Goal: Task Accomplishment & Management: Use online tool/utility

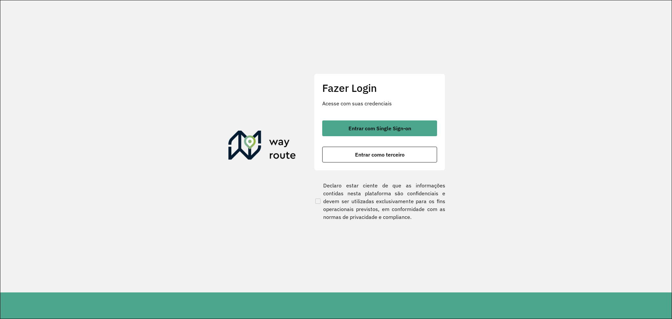
click at [367, 136] on clb-button "Entrar com Single Sign-on" at bounding box center [379, 128] width 115 height 16
click at [376, 127] on span "Entrar com Single Sign-on" at bounding box center [379, 128] width 63 height 5
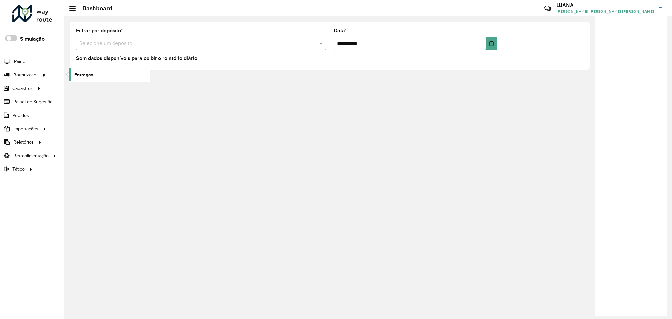
click at [77, 72] on span "Entregas" at bounding box center [83, 75] width 19 height 7
click at [89, 74] on span "Entregas" at bounding box center [83, 75] width 19 height 7
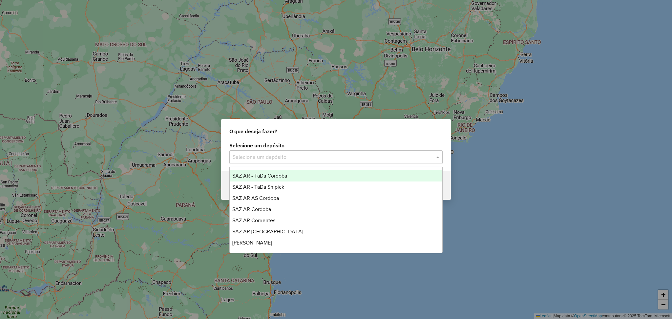
click at [344, 153] on input "text" at bounding box center [330, 157] width 194 height 8
type input "*****"
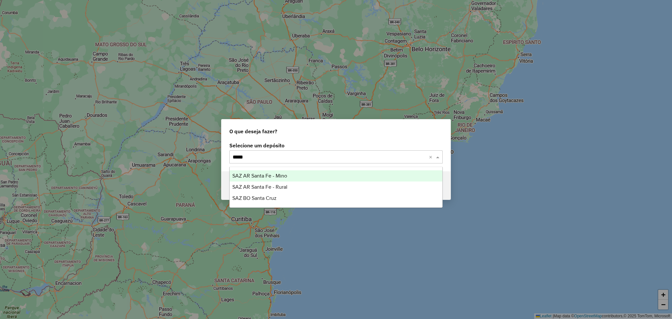
click at [338, 177] on div "SAZ AR Santa Fe - Mino" at bounding box center [336, 175] width 213 height 11
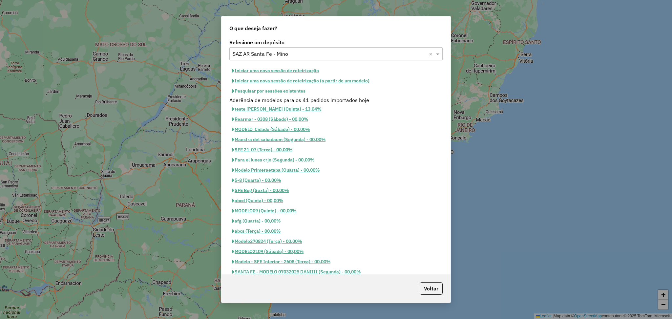
click at [276, 69] on button "Iniciar uma nova sessão de roteirização" at bounding box center [275, 71] width 93 height 10
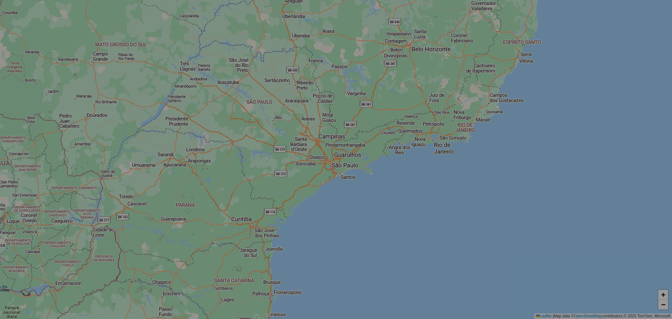
select select "*"
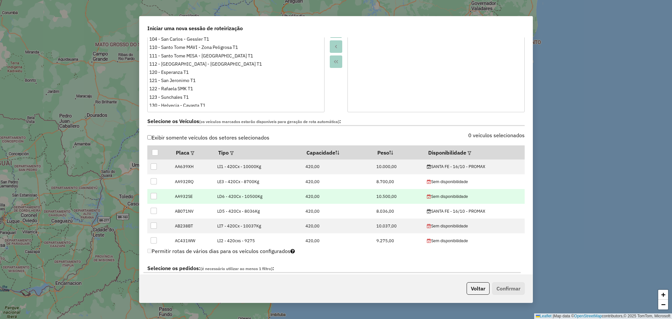
scroll to position [131, 0]
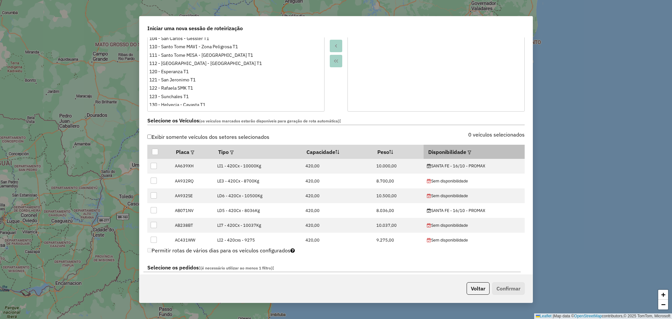
click at [467, 153] on em at bounding box center [469, 153] width 4 height 4
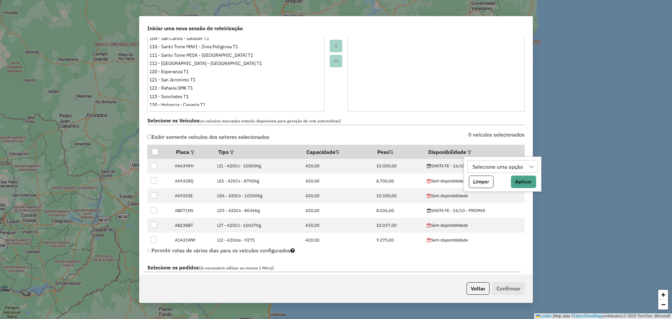
click at [486, 169] on div "Selecione uma opção" at bounding box center [497, 166] width 55 height 12
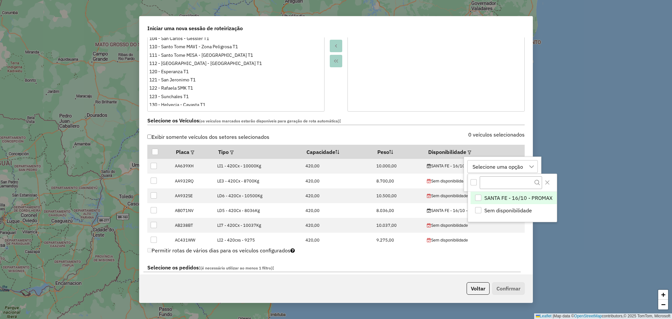
scroll to position [4, 31]
click at [528, 199] on span "SANTA FE - 16/10 - PROMAX" at bounding box center [518, 198] width 68 height 8
click at [546, 181] on icon "Close" at bounding box center [547, 182] width 5 height 5
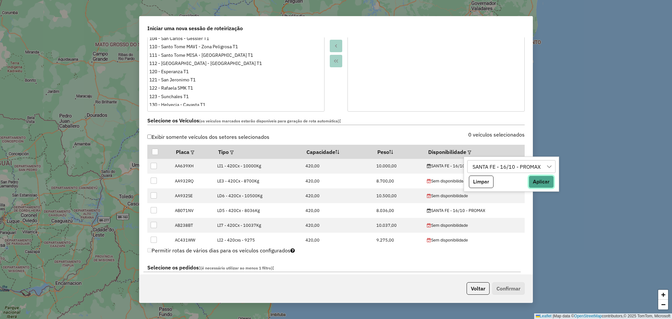
click at [539, 178] on button "Aplicar" at bounding box center [540, 181] width 25 height 12
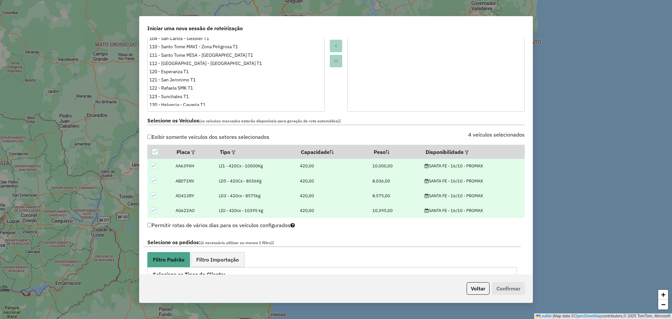
click at [342, 95] on div at bounding box center [335, 38] width 23 height 146
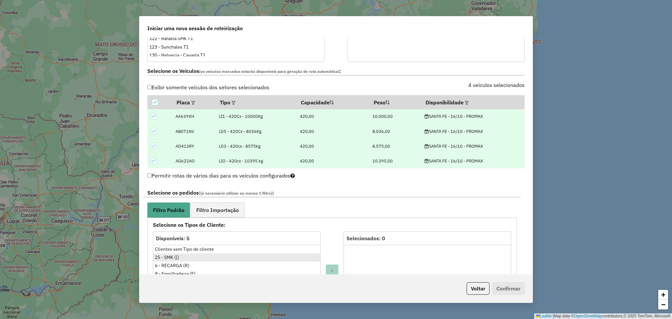
scroll to position [218, 0]
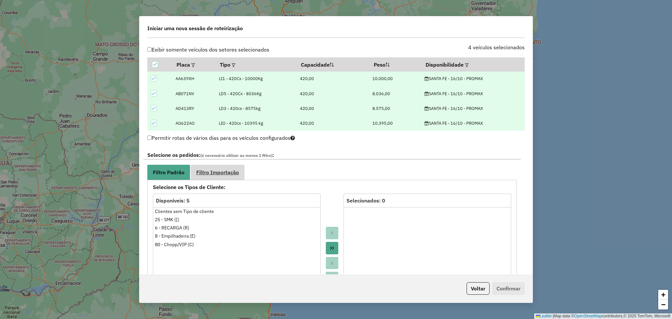
click at [242, 171] on link "Filtro Importação" at bounding box center [218, 172] width 54 height 15
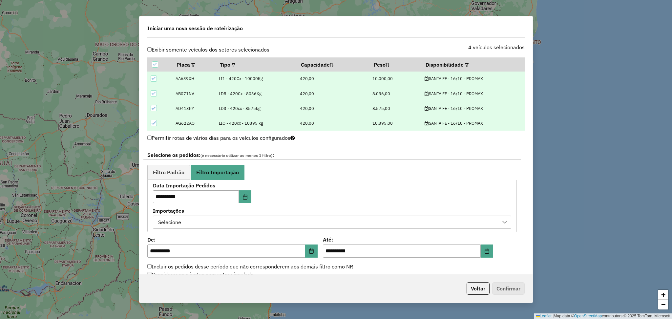
click at [304, 224] on div "Selecione" at bounding box center [327, 222] width 342 height 12
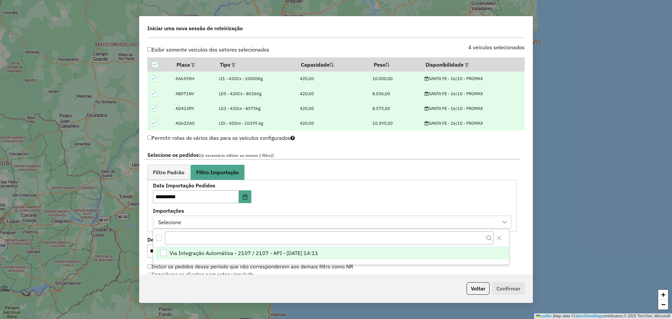
scroll to position [4, 31]
click at [318, 251] on span "Via Integração Automática - 2107 / 2107 - API - [DATE] 14:11" at bounding box center [244, 253] width 149 height 8
click at [500, 237] on icon "Close" at bounding box center [498, 237] width 5 height 5
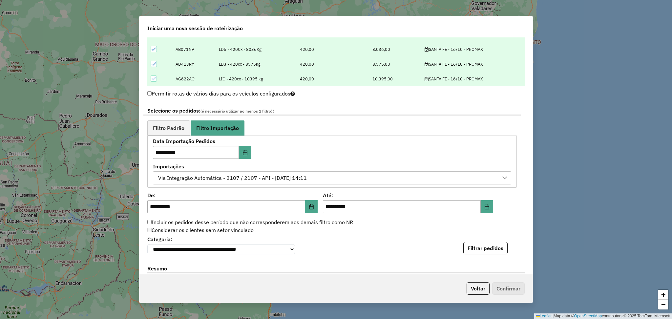
scroll to position [306, 0]
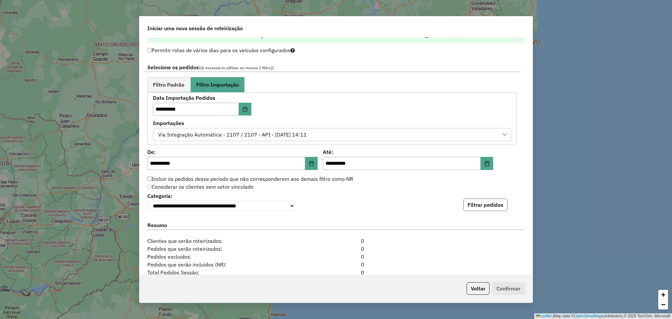
click at [481, 208] on button "Filtrar pedidos" at bounding box center [485, 204] width 44 height 12
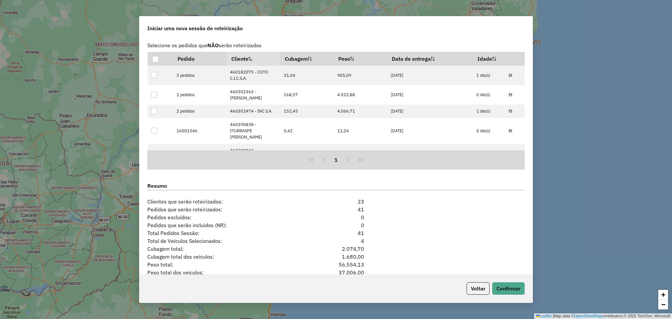
scroll to position [521, 0]
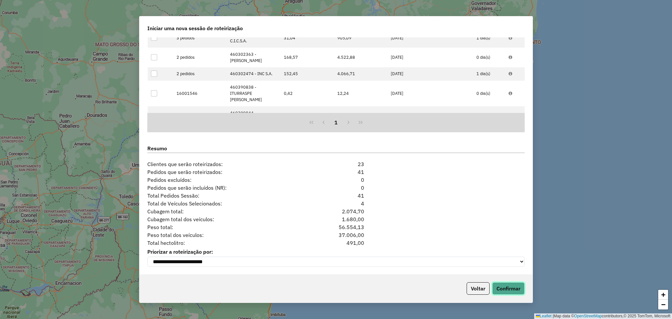
click at [503, 289] on button "Confirmar" at bounding box center [508, 288] width 32 height 12
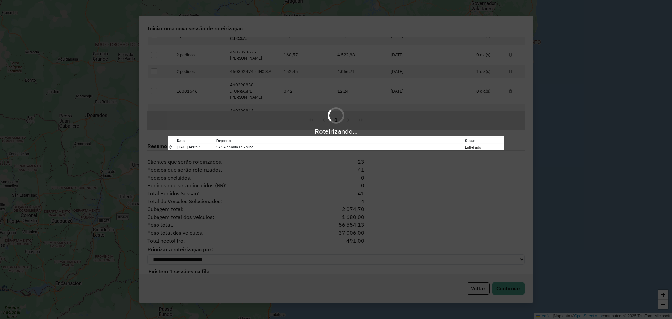
click at [348, 281] on div "Roteirizando... Data Depósito Status [DATE] 14:11:52 SAZ AR Santa Fe - Mino Enf…" at bounding box center [336, 159] width 672 height 319
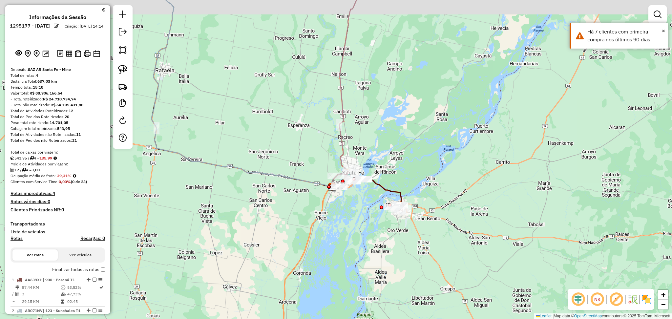
drag, startPoint x: 415, startPoint y: 57, endPoint x: 377, endPoint y: 237, distance: 183.5
click at [377, 237] on div "Janela de atendimento Grade de atendimento Capacidade Transportadoras Veículos …" at bounding box center [336, 159] width 672 height 319
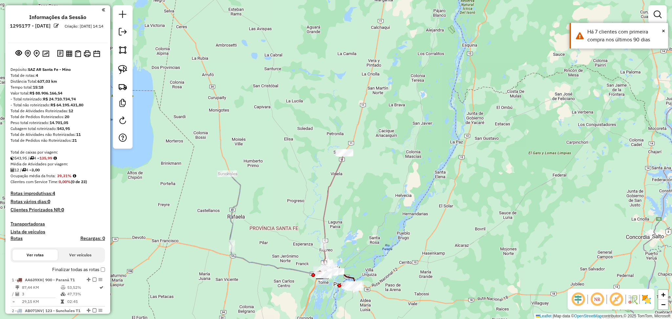
click at [240, 190] on icon at bounding box center [273, 224] width 93 height 102
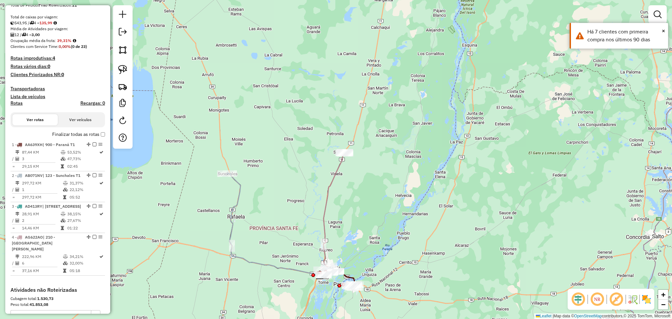
select select "**********"
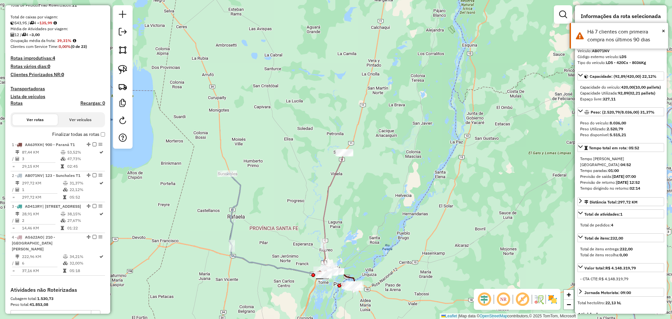
scroll to position [243, 0]
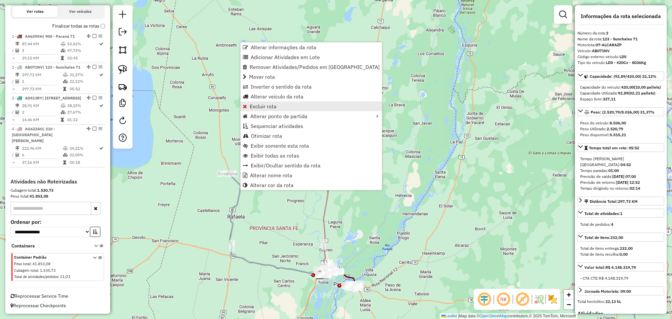
click at [269, 108] on span "Excluir rota" at bounding box center [263, 106] width 27 height 5
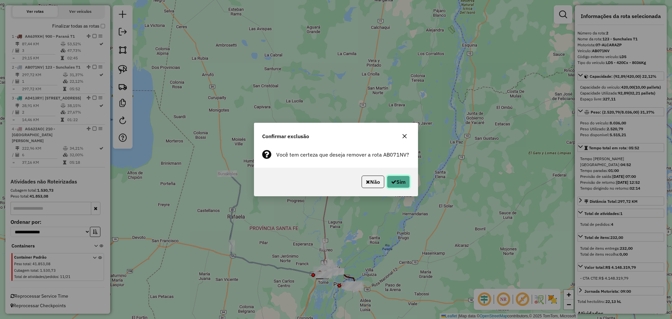
click at [403, 180] on button "Sim" at bounding box center [398, 181] width 23 height 12
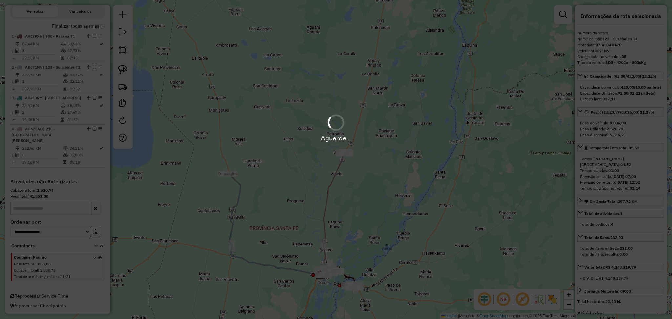
drag, startPoint x: 415, startPoint y: 204, endPoint x: 409, endPoint y: 133, distance: 71.0
click at [409, 133] on div "Aguarde..." at bounding box center [336, 159] width 672 height 319
click at [270, 306] on div "Aguarde..." at bounding box center [336, 159] width 672 height 319
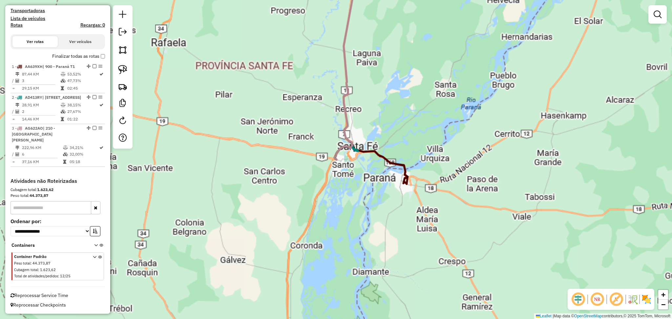
scroll to position [207, 0]
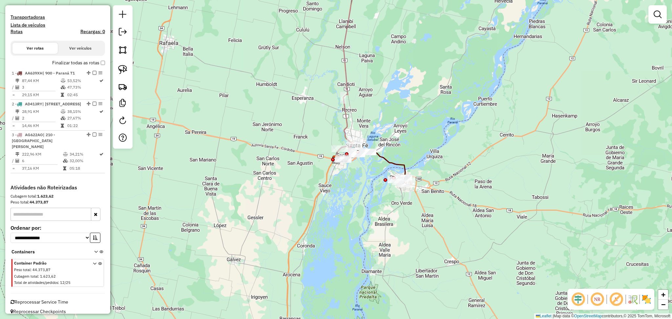
drag, startPoint x: 430, startPoint y: 288, endPoint x: 400, endPoint y: 273, distance: 34.3
click at [430, 288] on div "Janela de atendimento Grade de atendimento Capacidade Transportadoras Veículos …" at bounding box center [336, 159] width 672 height 319
click at [344, 62] on icon at bounding box center [349, 63] width 28 height 191
select select "**********"
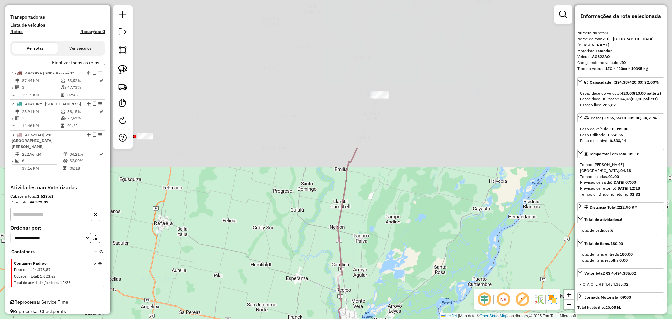
drag, startPoint x: 406, startPoint y: 47, endPoint x: 400, endPoint y: 234, distance: 187.1
click at [400, 234] on div "Janela de atendimento Grade de atendimento Capacidade Transportadoras Veículos …" at bounding box center [336, 159] width 672 height 319
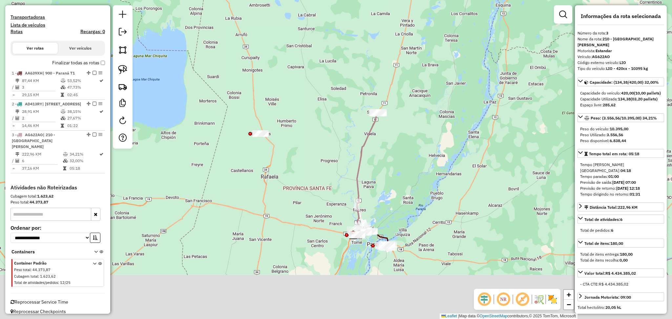
drag, startPoint x: 407, startPoint y: 226, endPoint x: 395, endPoint y: 177, distance: 50.5
click at [395, 177] on div "Janela de atendimento Grade de atendimento Capacidade Transportadoras Veículos …" at bounding box center [336, 159] width 672 height 319
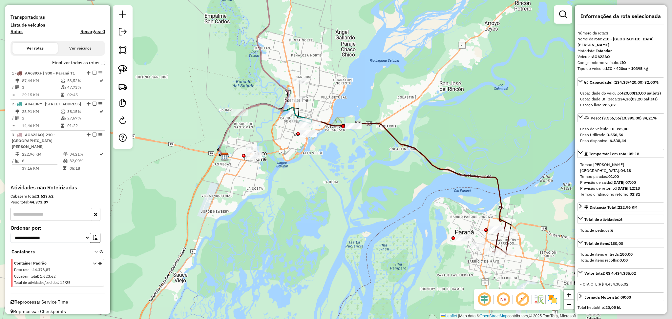
drag, startPoint x: 509, startPoint y: 117, endPoint x: 452, endPoint y: 131, distance: 58.7
click at [452, 131] on div "Janela de atendimento Grade de atendimento Capacidade Transportadoras Veículos …" at bounding box center [336, 159] width 672 height 319
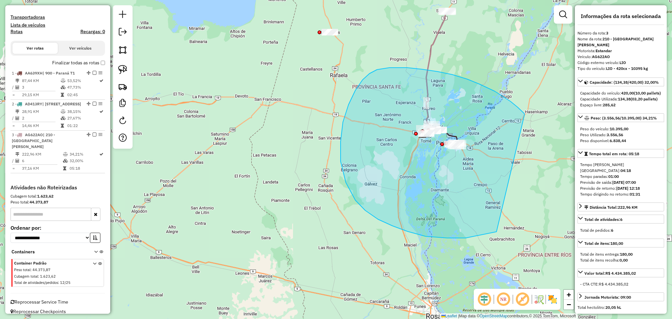
drag, startPoint x: 524, startPoint y: 115, endPoint x: 525, endPoint y: 215, distance: 99.4
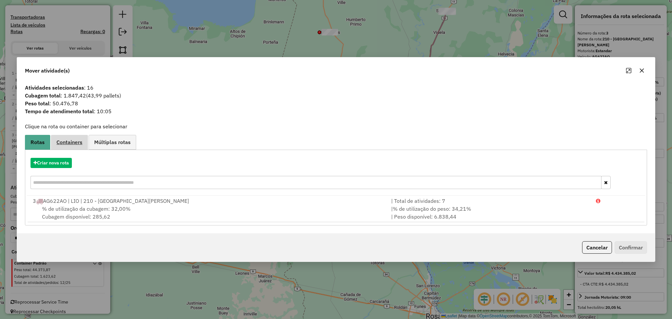
click at [75, 145] on span "Containers" at bounding box center [69, 141] width 26 height 5
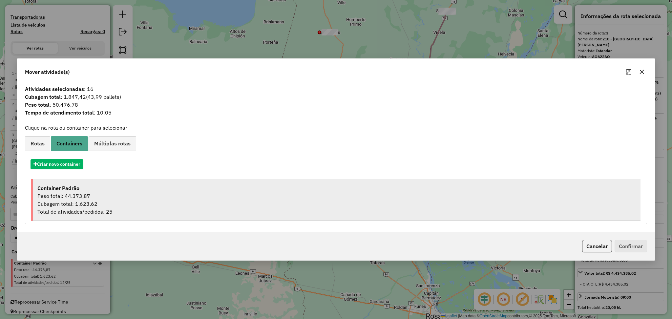
click at [94, 202] on div "Cubagem total: 1.623,62" at bounding box center [336, 204] width 598 height 8
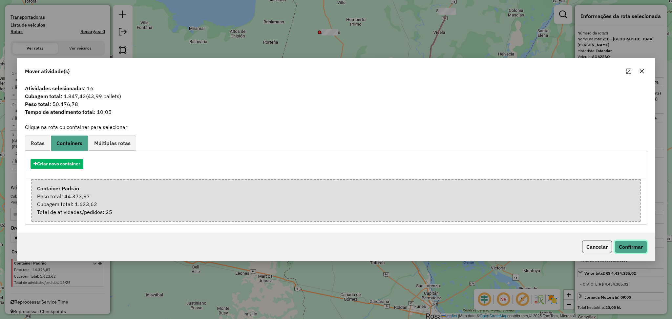
click at [639, 247] on button "Confirmar" at bounding box center [630, 246] width 32 height 12
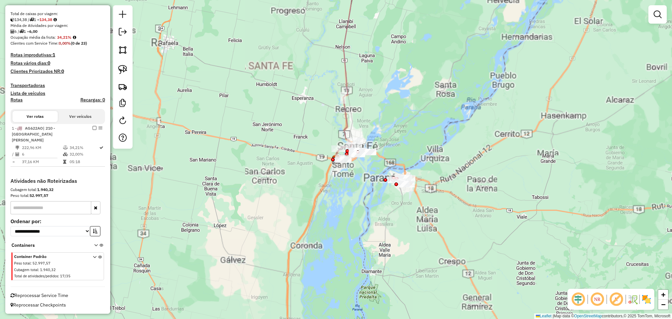
scroll to position [126, 0]
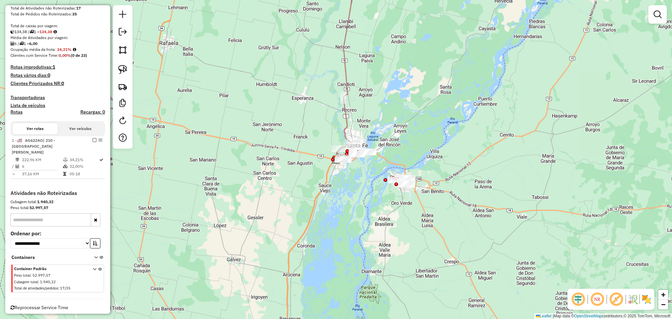
click at [334, 284] on div "Janela de atendimento Grade de atendimento Capacidade Transportadoras Veículos …" at bounding box center [336, 159] width 672 height 319
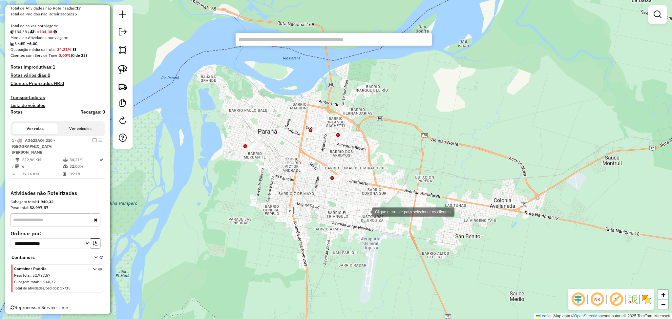
paste input "*****"
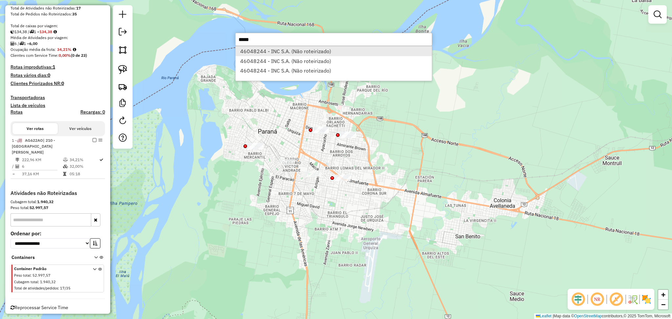
type input "*****"
click at [310, 53] on li "46048244 - INC S.A. (Não roteirizado)" at bounding box center [334, 51] width 196 height 10
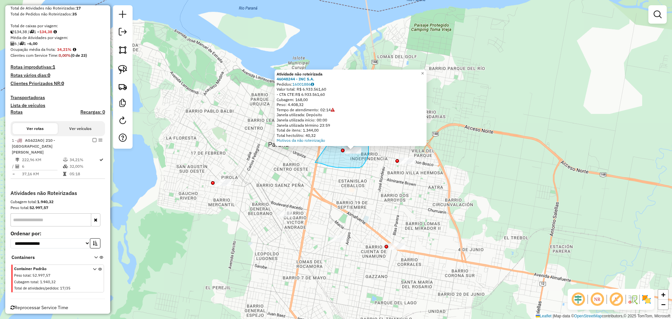
drag, startPoint x: 315, startPoint y: 162, endPoint x: 336, endPoint y: 132, distance: 37.3
click at [336, 132] on div "Atividade não roteirizada 46048244 - INC S.A. Pedidos: 16001886 Valor total: R$…" at bounding box center [336, 159] width 672 height 319
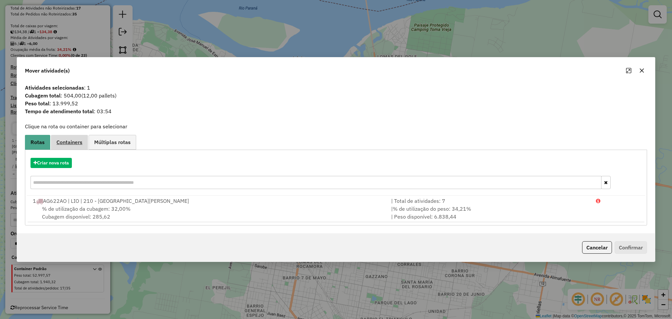
click at [70, 143] on span "Containers" at bounding box center [69, 141] width 26 height 5
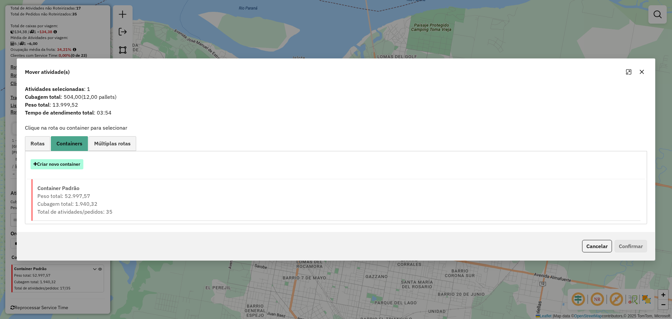
click at [73, 163] on button "Criar novo container" at bounding box center [57, 164] width 53 height 10
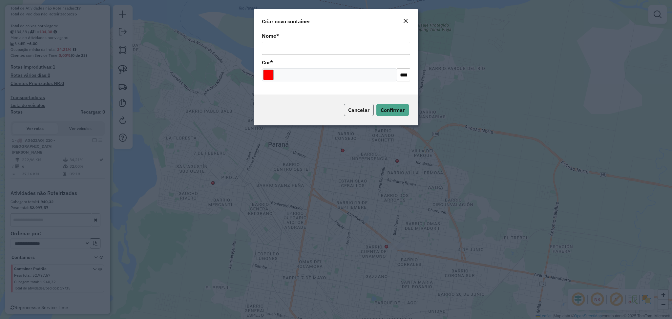
click at [366, 108] on span "Cancelar" at bounding box center [358, 110] width 21 height 7
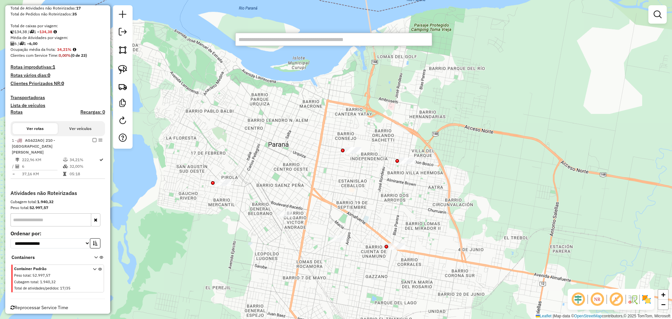
paste input "*****"
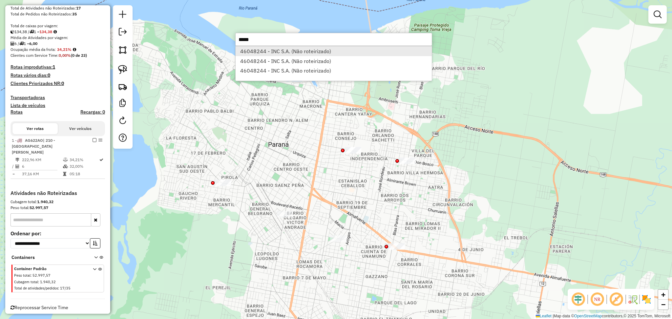
type input "*****"
click at [292, 53] on li "46048244 - INC S.A. (Não roteirizado)" at bounding box center [334, 51] width 196 height 10
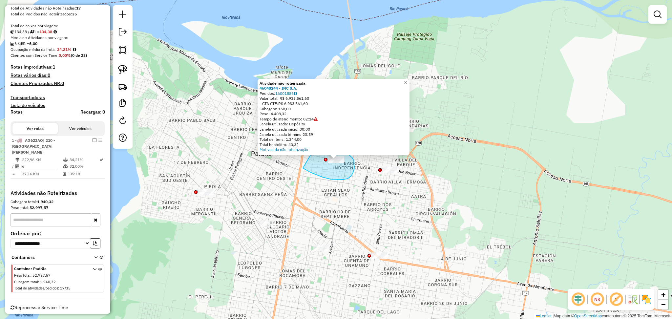
drag, startPoint x: 314, startPoint y: 173, endPoint x: 313, endPoint y: 151, distance: 22.0
click at [313, 151] on div "Atividade não roteirizada 46048244 - INC S.A. Pedidos: 16001886 Valor total: R$…" at bounding box center [336, 159] width 672 height 319
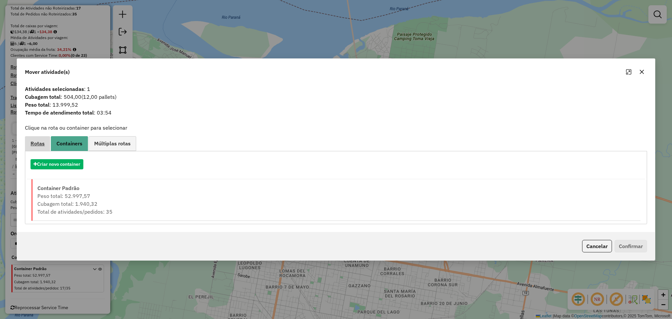
click at [35, 141] on span "Rotas" at bounding box center [38, 143] width 14 height 5
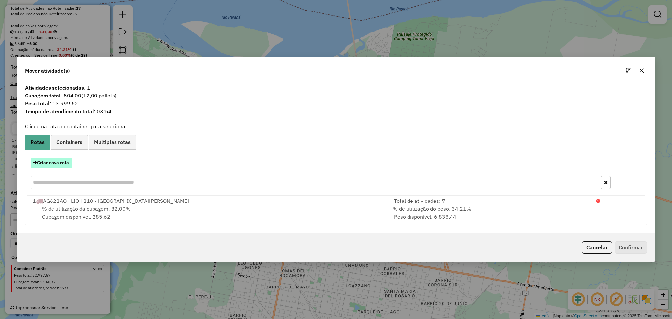
click at [62, 162] on button "Criar nova rota" at bounding box center [51, 163] width 41 height 10
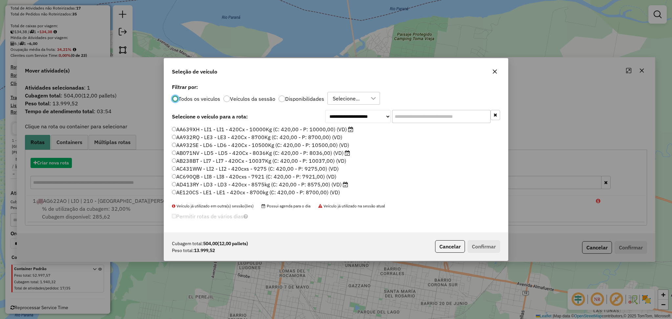
scroll to position [3, 2]
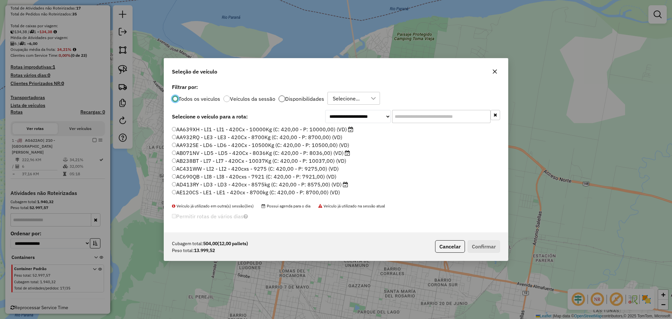
click at [282, 101] on div at bounding box center [281, 98] width 7 height 7
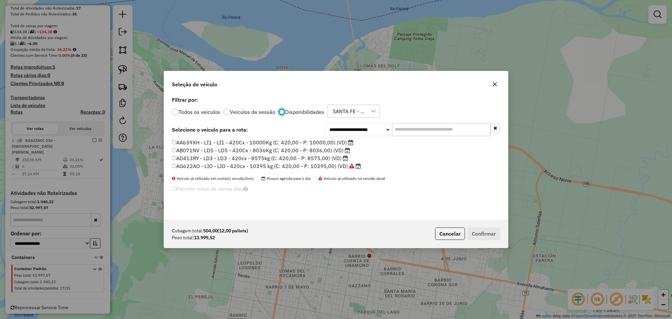
scroll to position [3, 2]
click at [189, 107] on div "Todos os veiculos Veículos da sessão Disponibilidades SANTA FE - 16/10 - PROMAX" at bounding box center [336, 111] width 328 height 13
click at [198, 114] on label "Todos os veiculos" at bounding box center [199, 111] width 42 height 5
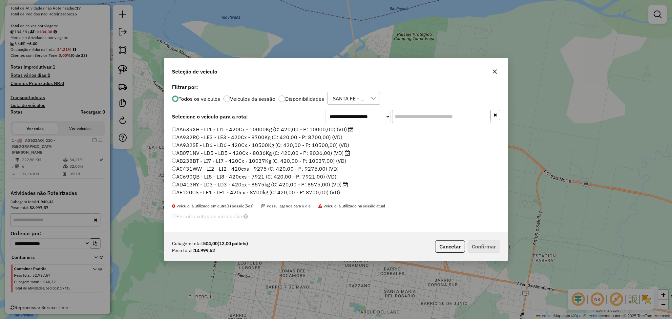
click at [402, 114] on input "text" at bounding box center [441, 116] width 98 height 13
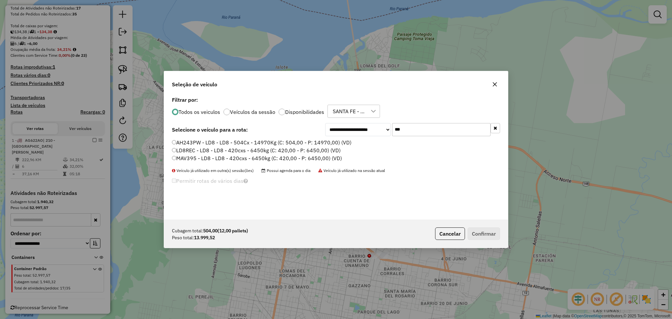
type input "***"
click at [213, 142] on label "AH243PW - LD8 - LD8 - 504Cx - 14970Kg (C: 504,00 - P: 14970,00) (VD)" at bounding box center [261, 142] width 179 height 8
click at [479, 234] on button "Confirmar" at bounding box center [483, 233] width 32 height 12
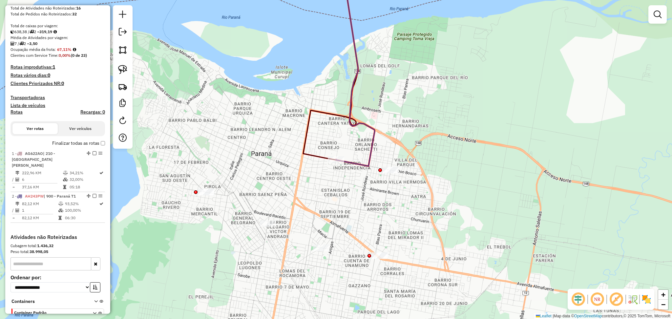
scroll to position [170, 0]
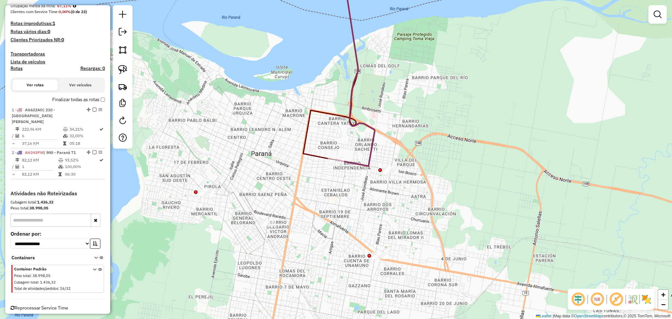
click at [353, 158] on div "Rota 2 - Placa AH243PW 46048244 - INC S.A. Janela de atendimento Grade de atend…" at bounding box center [336, 159] width 672 height 319
click at [354, 160] on icon at bounding box center [355, 67] width 39 height 198
select select "**********"
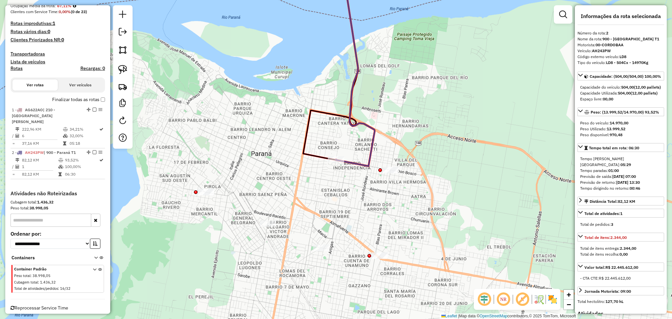
click at [329, 209] on div "Janela de atendimento Grade de atendimento Capacidade Transportadoras Veículos …" at bounding box center [336, 159] width 672 height 319
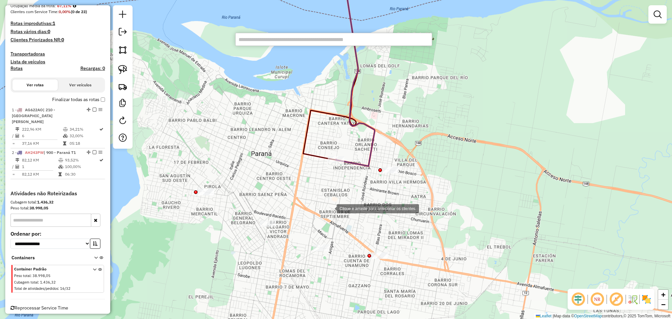
paste input "******"
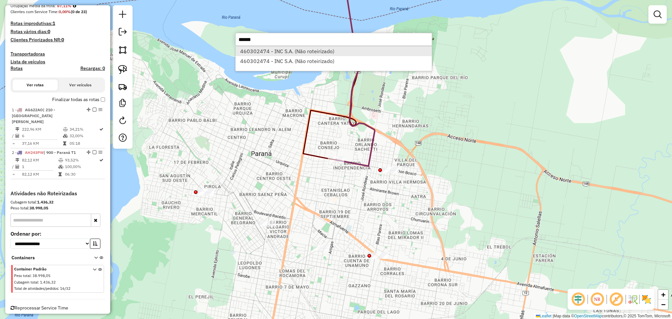
type input "******"
click at [278, 52] on li "460302474 - INC S.A. (Não roteirizado)" at bounding box center [334, 51] width 196 height 10
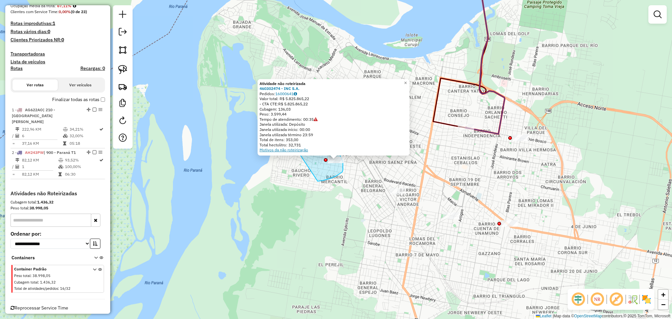
drag, startPoint x: 318, startPoint y: 181, endPoint x: 294, endPoint y: 148, distance: 40.5
click at [294, 148] on div "Atividade não roteirizada 460302474 - INC S.A. Pedidos: 16000641 Valor total: R…" at bounding box center [336, 159] width 672 height 319
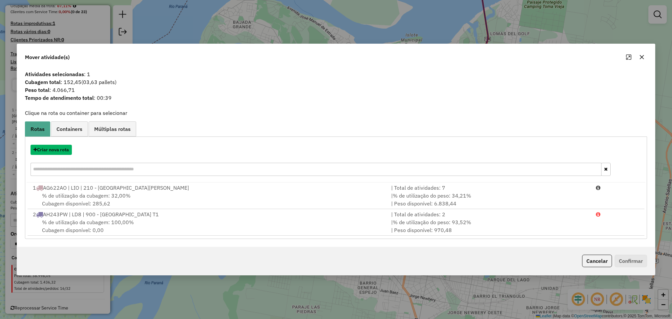
click at [56, 147] on button "Criar nova rota" at bounding box center [51, 150] width 41 height 10
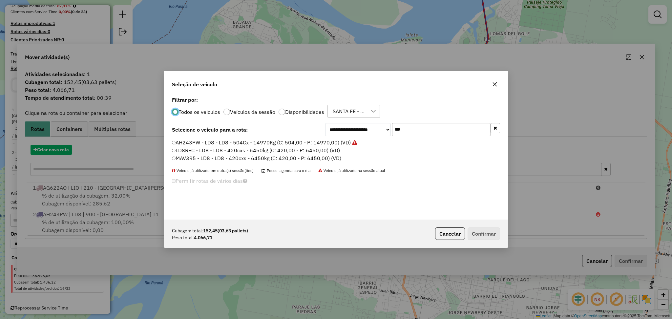
scroll to position [3, 2]
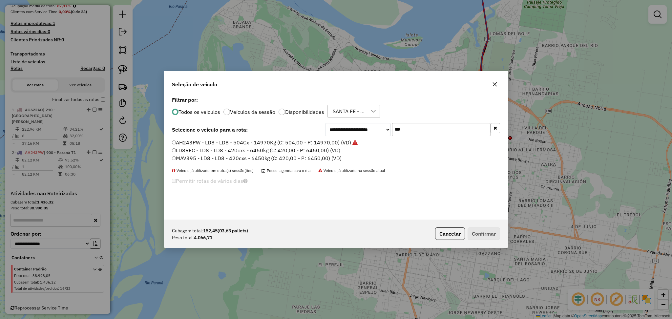
click at [292, 114] on p-radiobutton "Disponibilidades" at bounding box center [301, 112] width 46 height 7
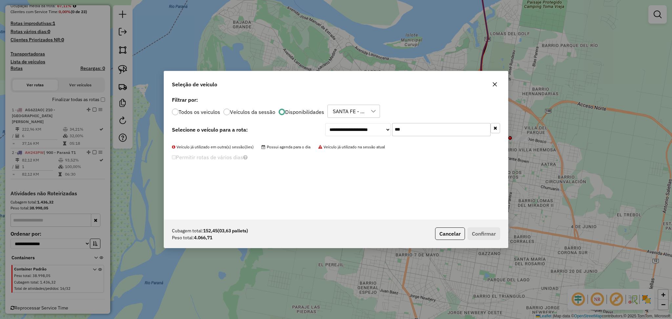
drag, startPoint x: 409, startPoint y: 130, endPoint x: 342, endPoint y: 123, distance: 67.7
click at [342, 123] on div "**********" at bounding box center [412, 129] width 175 height 13
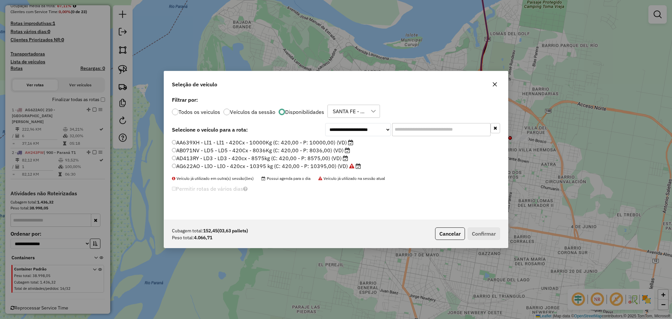
click at [283, 142] on label "AA639XH - LI1 - LI1 - 420Cx - 10000Kg (C: 420,00 - P: 10000,00) (VD)" at bounding box center [262, 142] width 181 height 8
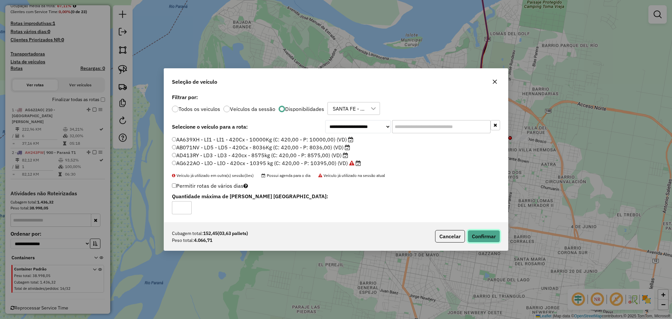
click at [487, 236] on button "Confirmar" at bounding box center [483, 236] width 32 height 12
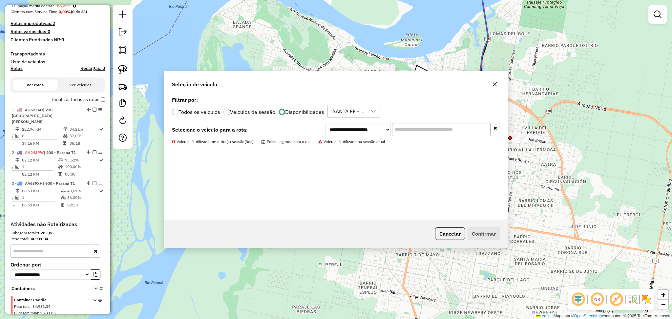
scroll to position [201, 0]
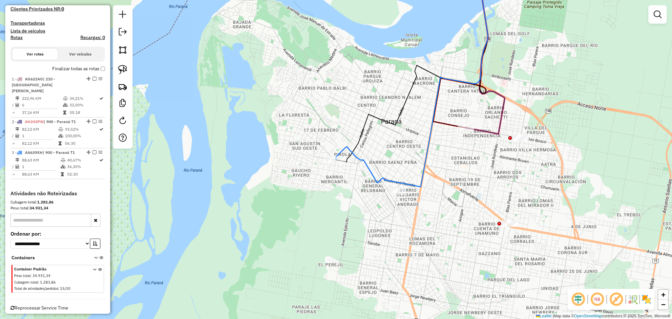
click at [364, 167] on icon at bounding box center [412, 77] width 152 height 218
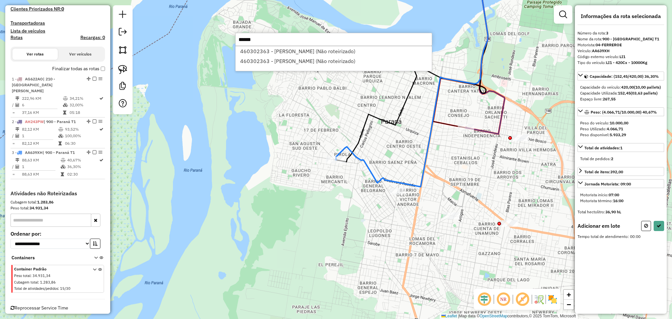
type input "******"
click at [308, 50] on li "460302363 - [PERSON_NAME] (Não roteirizado)" at bounding box center [334, 51] width 196 height 10
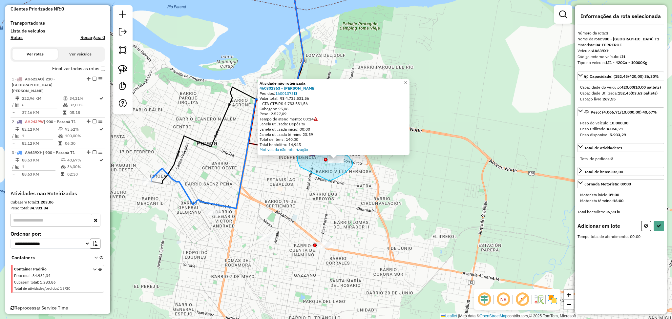
drag, startPoint x: 329, startPoint y: 181, endPoint x: 300, endPoint y: 167, distance: 32.7
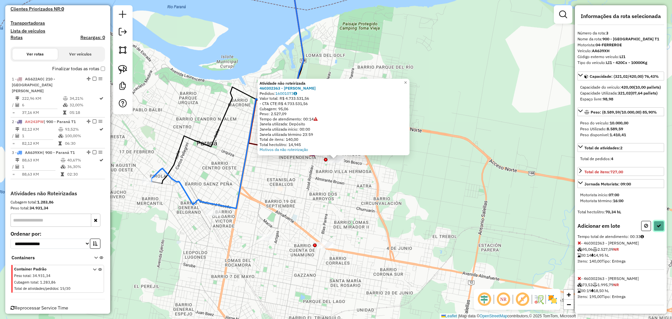
click at [659, 231] on button at bounding box center [658, 226] width 10 height 10
select select "**********"
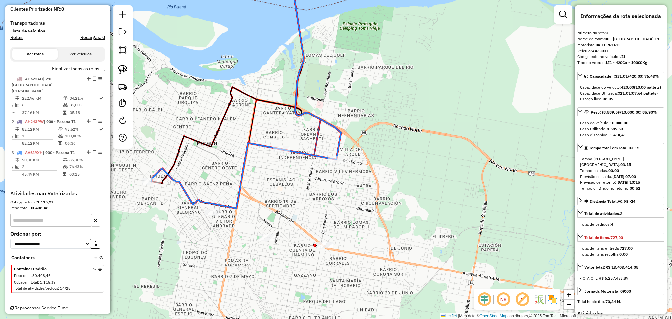
click at [341, 144] on icon at bounding box center [315, 63] width 51 height 191
click at [319, 134] on icon at bounding box center [300, 61] width 39 height 187
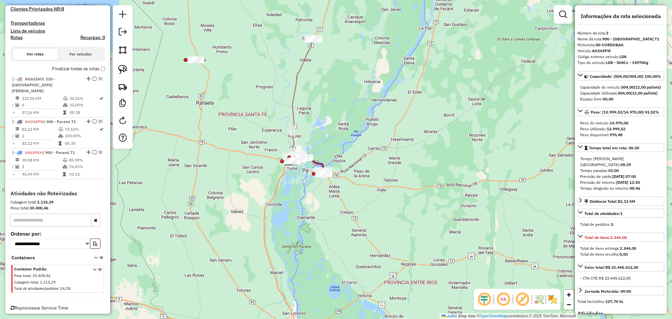
click at [298, 80] on icon at bounding box center [301, 100] width 26 height 122
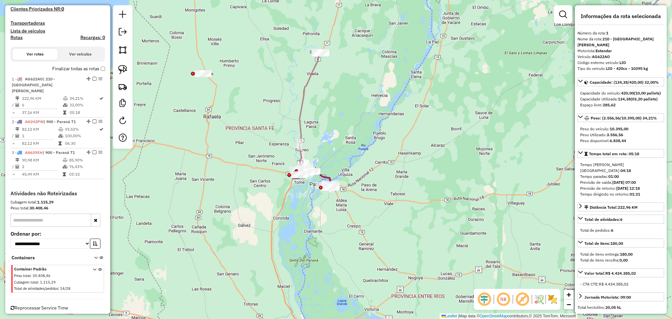
drag, startPoint x: 375, startPoint y: 116, endPoint x: 386, endPoint y: 146, distance: 32.2
click at [386, 146] on div "Janela de atendimento Grade de atendimento Capacidade Transportadoras Veículos …" at bounding box center [336, 159] width 672 height 319
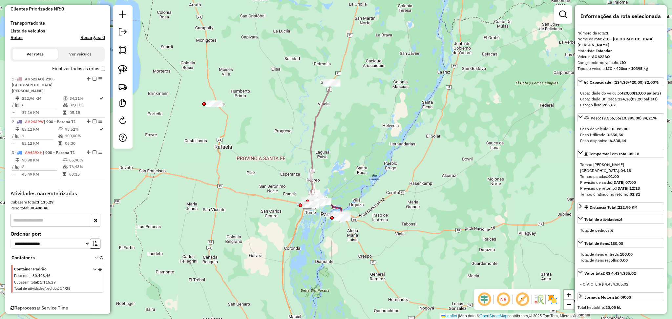
click at [317, 273] on div "Janela de atendimento Grade de atendimento Capacidade Transportadoras Veículos …" at bounding box center [336, 159] width 672 height 319
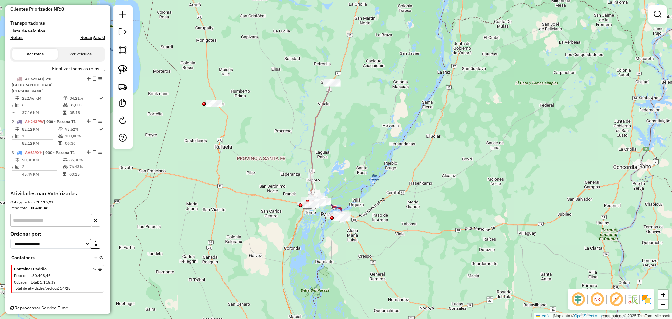
click at [289, 152] on div "Janela de atendimento Grade de atendimento Capacidade Transportadoras Veículos …" at bounding box center [336, 159] width 672 height 319
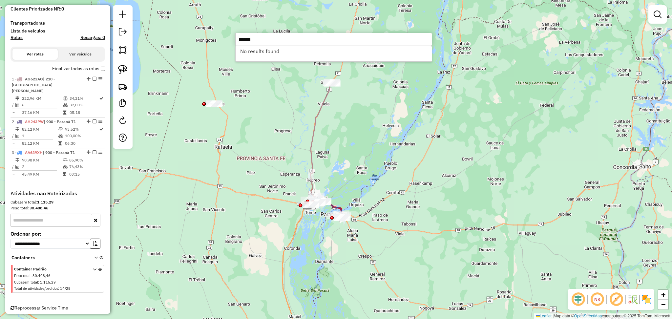
type input "******"
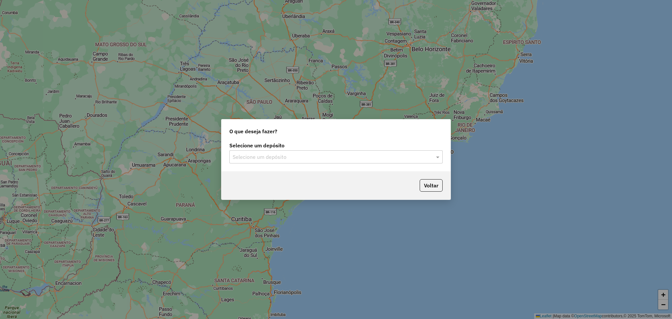
click at [295, 158] on input "text" at bounding box center [330, 157] width 194 height 8
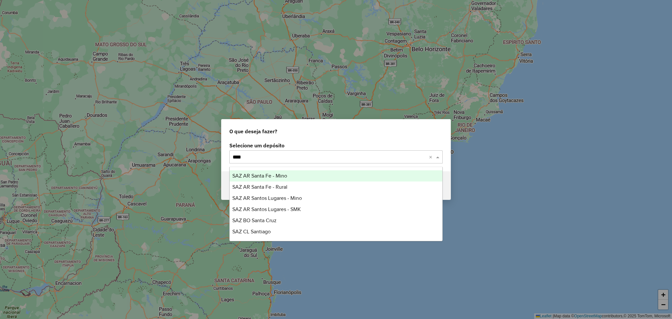
type input "*****"
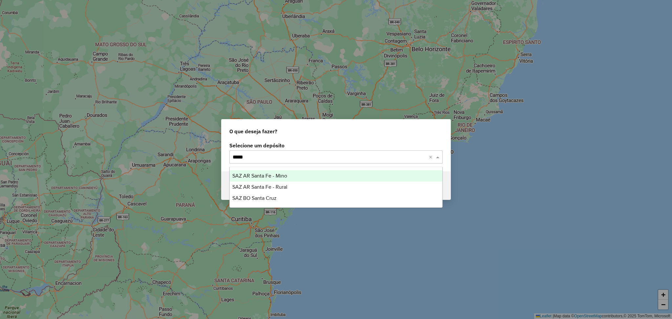
click at [295, 179] on div "SAZ AR Santa Fe - Mino" at bounding box center [336, 175] width 213 height 11
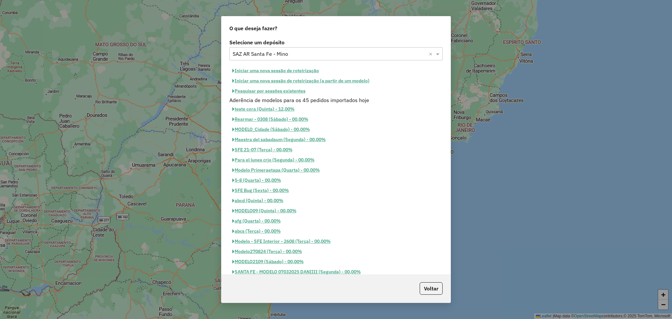
click at [292, 69] on button "Iniciar uma nova sessão de roteirização" at bounding box center [275, 71] width 93 height 10
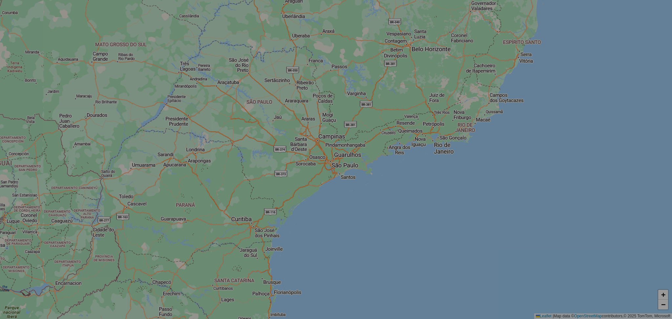
select select "*"
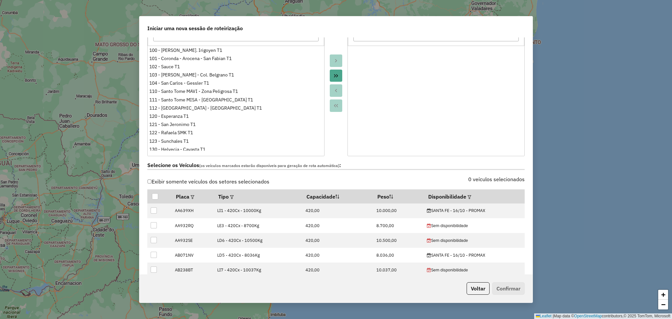
scroll to position [87, 0]
click at [468, 197] on em at bounding box center [469, 197] width 4 height 4
click at [499, 209] on div "Selecione uma opção" at bounding box center [497, 210] width 55 height 12
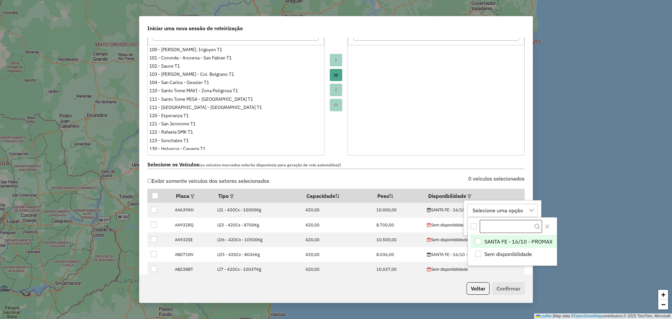
scroll to position [4, 31]
click at [506, 238] on span "SANTA FE - 16/10 - PROMAX" at bounding box center [518, 241] width 68 height 8
click at [549, 227] on icon "Close" at bounding box center [547, 226] width 5 height 5
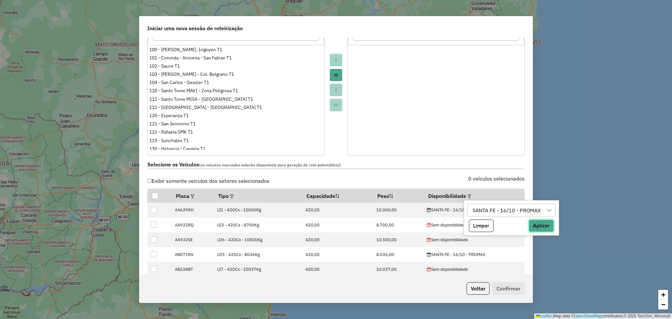
click at [532, 225] on button "Aplicar" at bounding box center [540, 225] width 25 height 12
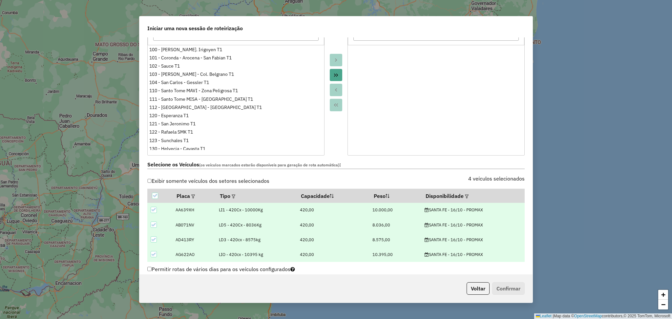
click at [332, 145] on div at bounding box center [335, 82] width 23 height 146
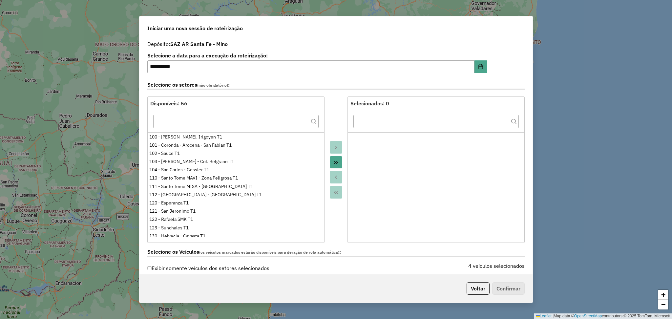
scroll to position [175, 0]
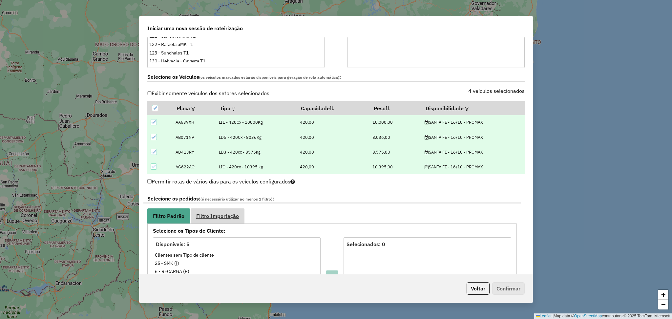
click at [232, 210] on link "Filtro Importação" at bounding box center [218, 215] width 54 height 15
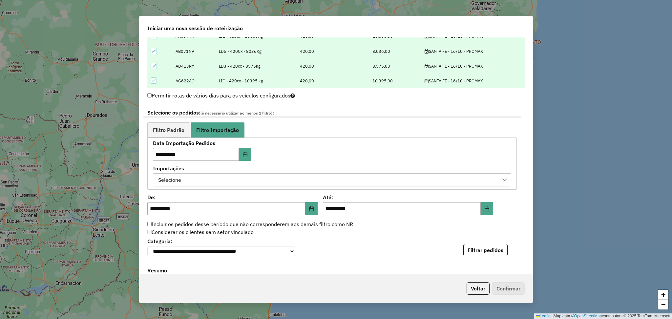
scroll to position [262, 0]
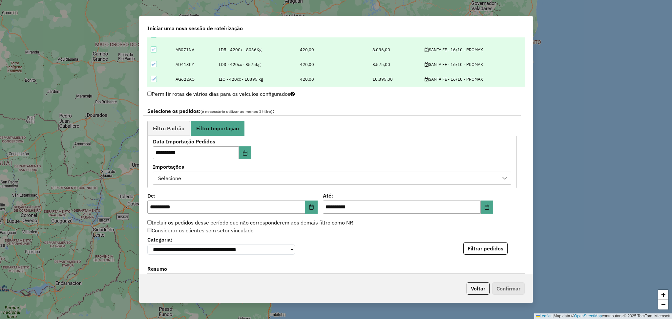
click at [433, 178] on div "Selecione" at bounding box center [327, 178] width 342 height 12
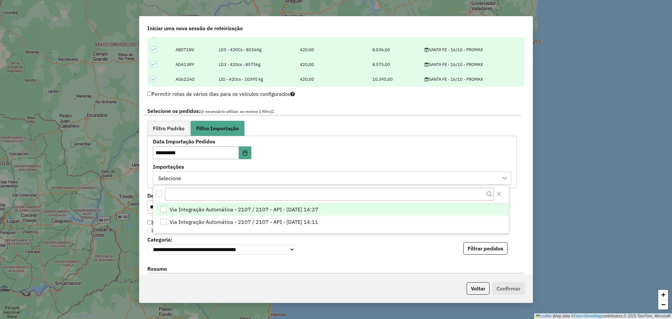
click at [162, 211] on div "Via Integração Automática - 2107 / 2107 - API - 15/10/2025 14:27" at bounding box center [163, 209] width 6 height 6
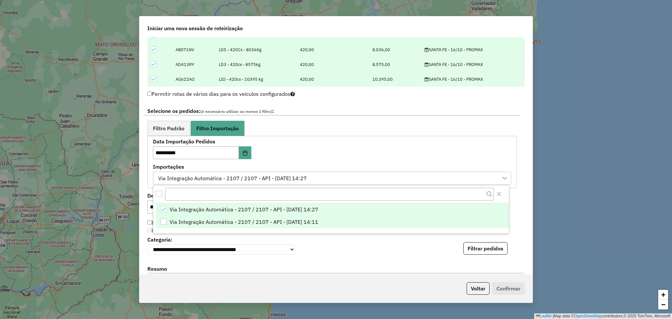
click at [165, 222] on div "Via Integração Automática - 2107 / 2107 - API - 15/10/2025 14:11" at bounding box center [163, 221] width 6 height 6
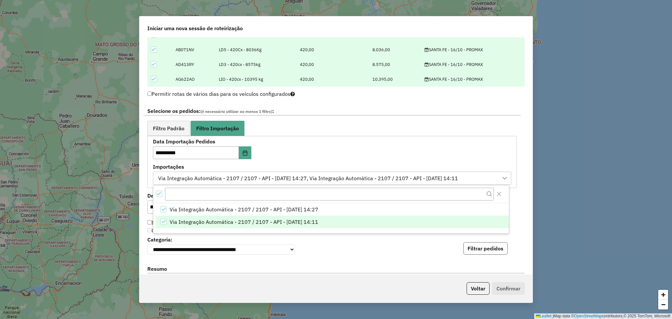
click at [490, 249] on button "Filtrar pedidos" at bounding box center [485, 248] width 44 height 12
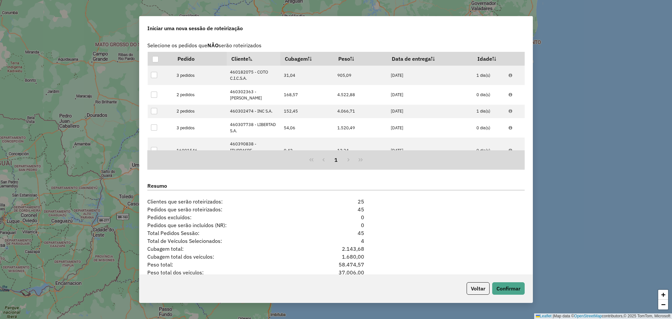
scroll to position [521, 0]
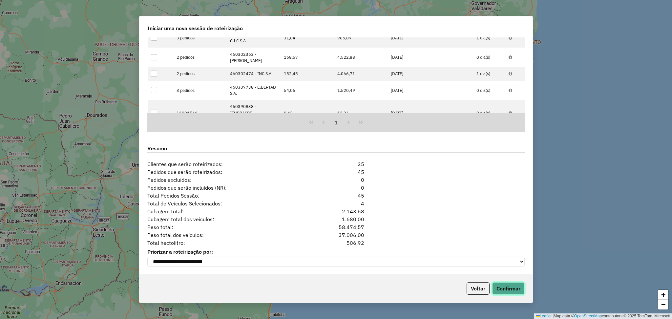
click at [509, 293] on button "Confirmar" at bounding box center [508, 288] width 32 height 12
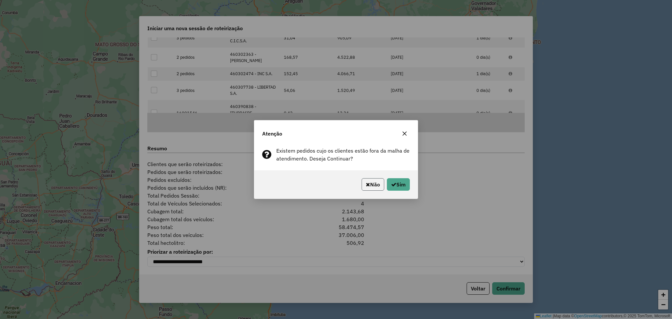
click at [374, 183] on button "Não" at bounding box center [372, 184] width 23 height 12
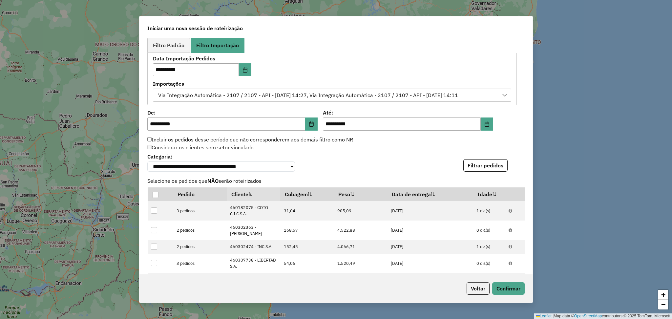
scroll to position [258, 0]
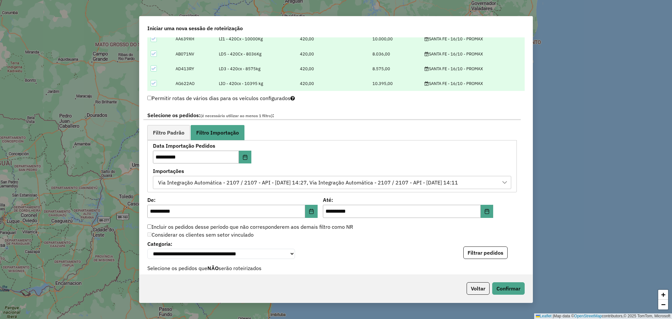
click at [436, 183] on div "Via Integração Automática - 2107 / 2107 - API - 15/10/2025 14:27, Via Integraçã…" at bounding box center [308, 182] width 304 height 12
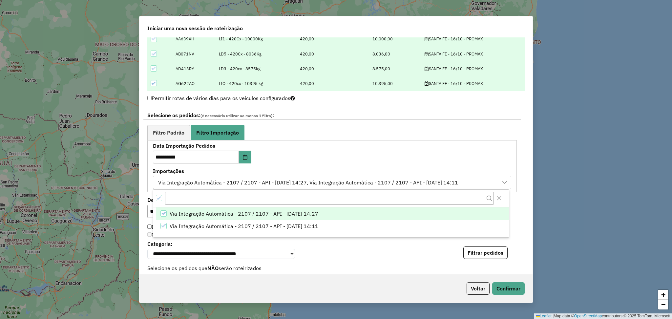
click at [384, 254] on div "**********" at bounding box center [335, 249] width 377 height 20
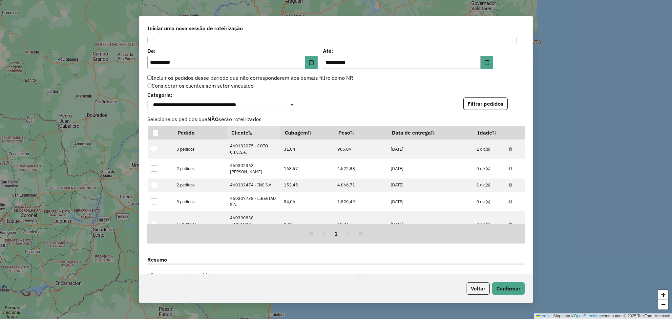
scroll to position [477, 0]
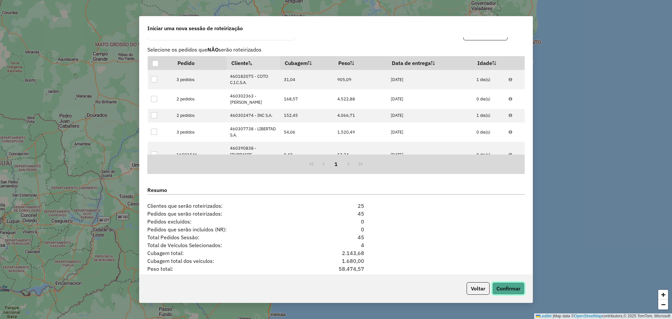
click at [501, 288] on button "Confirmar" at bounding box center [508, 288] width 32 height 12
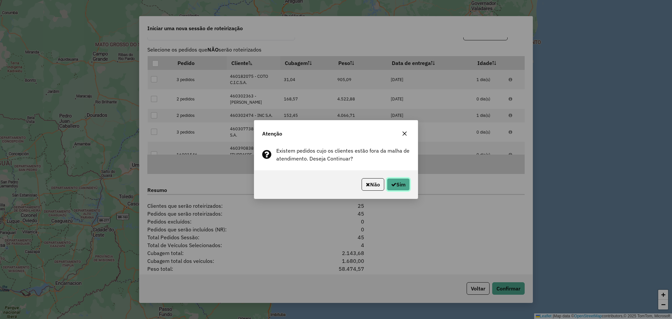
click at [397, 184] on button "Sim" at bounding box center [398, 184] width 23 height 12
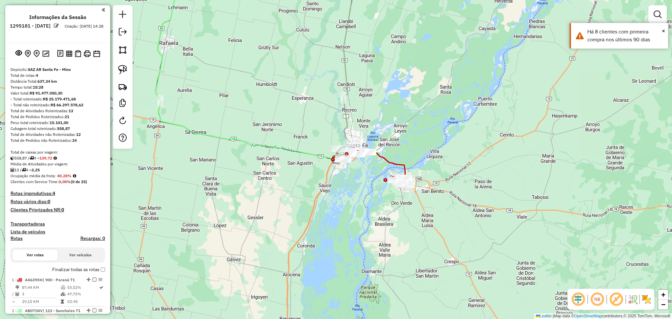
drag, startPoint x: 388, startPoint y: 288, endPoint x: 389, endPoint y: 283, distance: 4.6
click at [389, 288] on div "Janela de atendimento Grade de atendimento Capacidade Transportadoras Veículos …" at bounding box center [336, 159] width 672 height 319
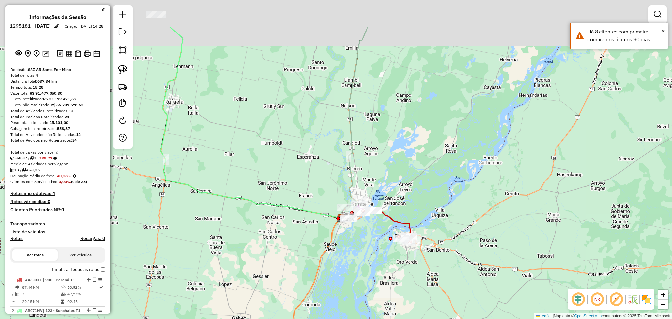
drag, startPoint x: 377, startPoint y: 97, endPoint x: 386, endPoint y: 193, distance: 95.9
click at [386, 193] on div "Janela de atendimento Grade de atendimento Capacidade Transportadoras Veículos …" at bounding box center [336, 159] width 672 height 319
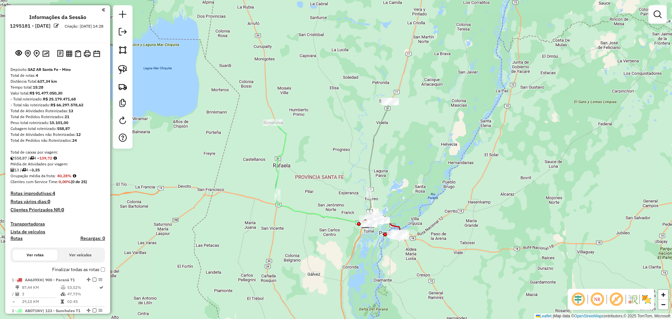
click at [339, 183] on div "Janela de atendimento Grade de atendimento Capacidade Transportadoras Veículos …" at bounding box center [336, 159] width 672 height 319
paste input "******"
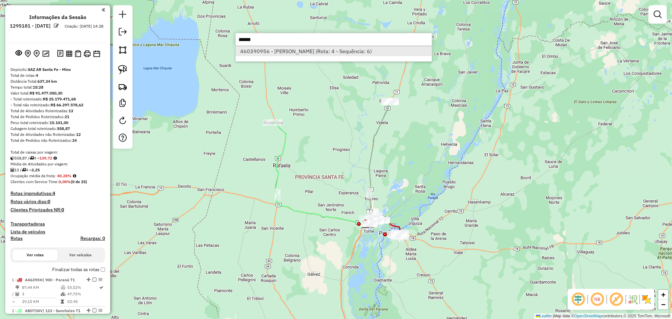
type input "******"
click at [289, 51] on li "460390956 - MAZZON ANTONIO ROQUE E (Rota: 4 - Sequência: 6)" at bounding box center [334, 51] width 196 height 10
select select "**********"
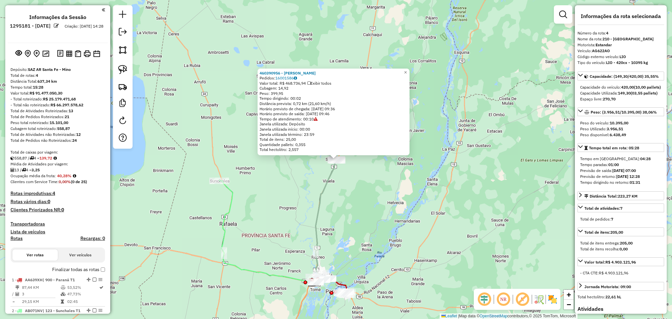
scroll to position [243, 0]
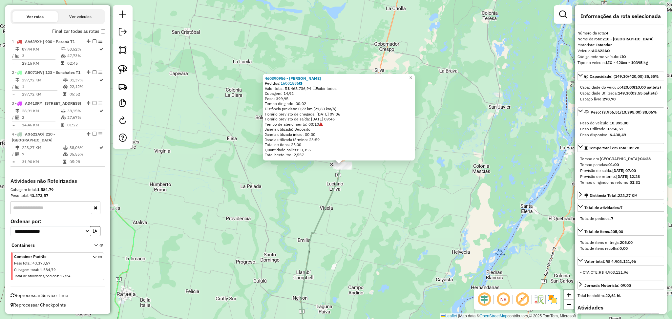
click at [332, 197] on icon at bounding box center [321, 259] width 42 height 186
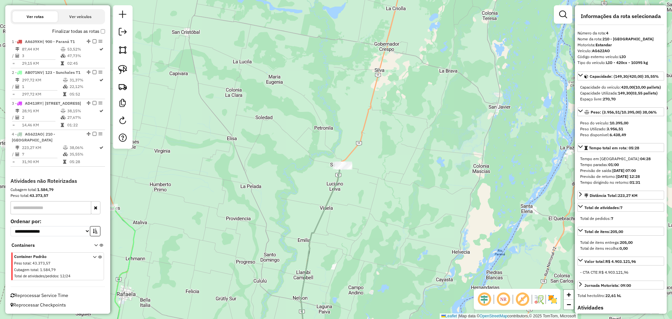
click at [331, 198] on icon at bounding box center [321, 259] width 42 height 186
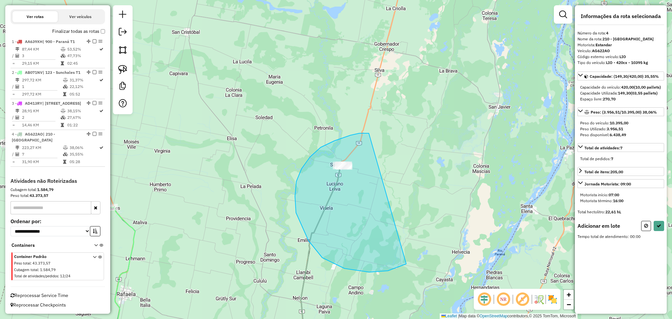
drag, startPoint x: 369, startPoint y: 133, endPoint x: 438, endPoint y: 228, distance: 116.9
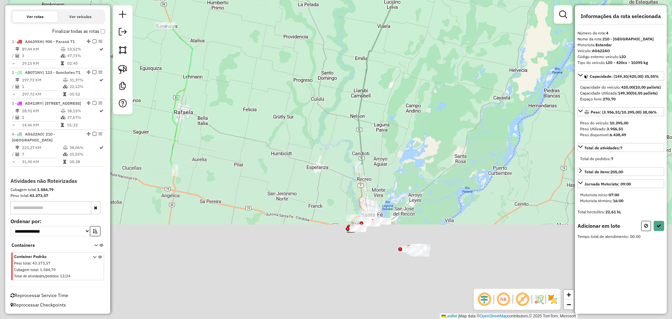
drag, startPoint x: 355, startPoint y: 253, endPoint x: 412, endPoint y: 71, distance: 190.6
click at [412, 71] on div "Janela de atendimento Grade de atendimento Capacidade Transportadoras Veículos …" at bounding box center [336, 159] width 672 height 319
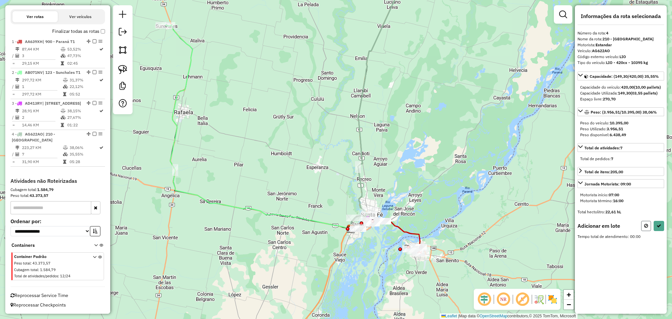
click at [648, 229] on button at bounding box center [646, 226] width 10 height 10
select select "**********"
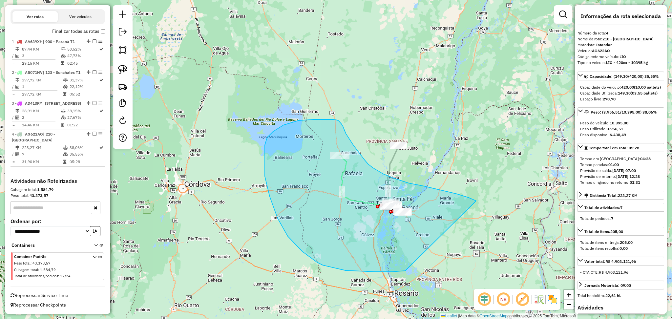
drag, startPoint x: 476, startPoint y: 201, endPoint x: 471, endPoint y: 248, distance: 47.5
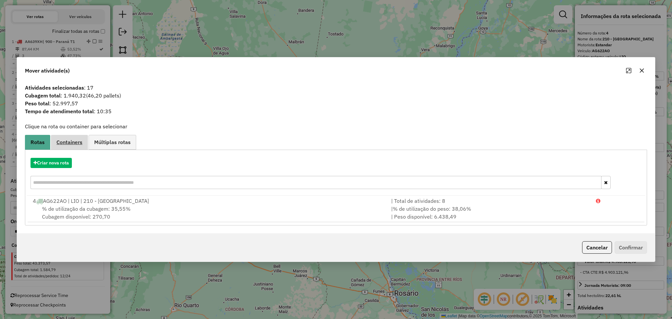
click at [72, 145] on span "Containers" at bounding box center [69, 141] width 26 height 5
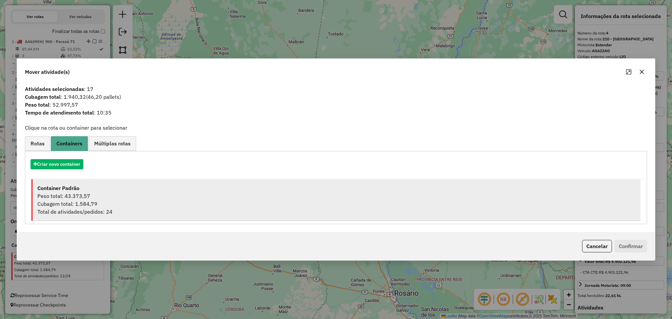
click at [94, 205] on div "Cubagem total: 1.584,79" at bounding box center [336, 204] width 598 height 8
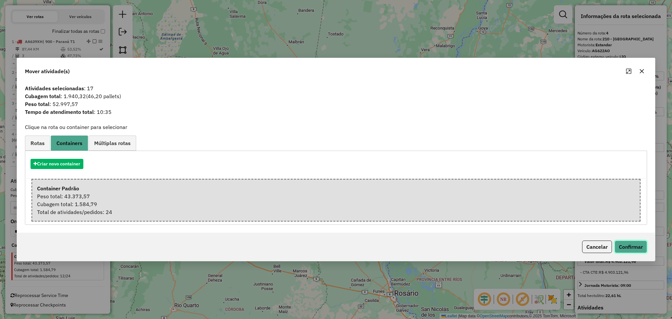
click at [632, 244] on button "Confirmar" at bounding box center [630, 246] width 32 height 12
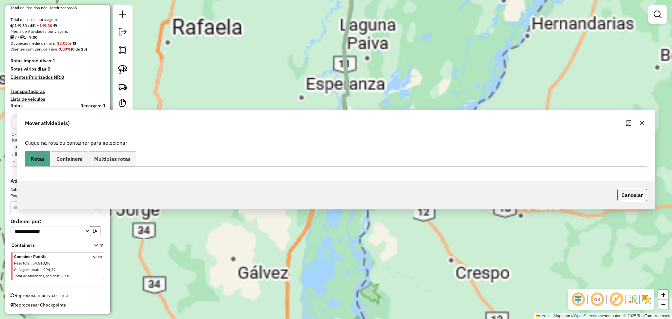
scroll to position [126, 0]
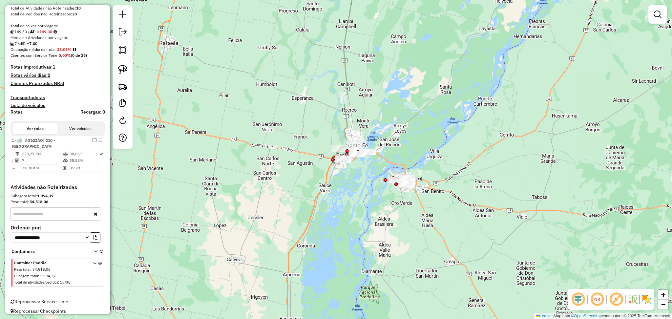
click at [396, 217] on div "Janela de atendimento Grade de atendimento Capacidade Transportadoras Veículos …" at bounding box center [336, 159] width 672 height 319
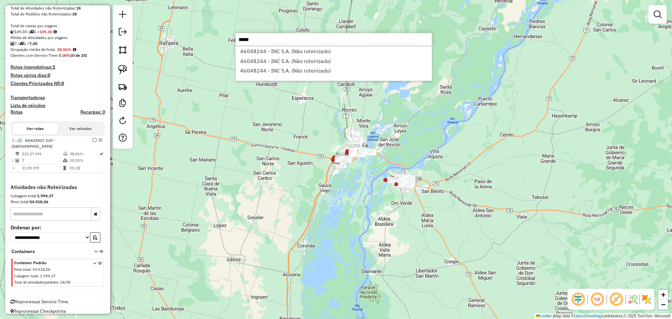
type input "*****"
click at [325, 52] on li "46048244 - INC S.A. (Não roteirizado)" at bounding box center [334, 51] width 196 height 10
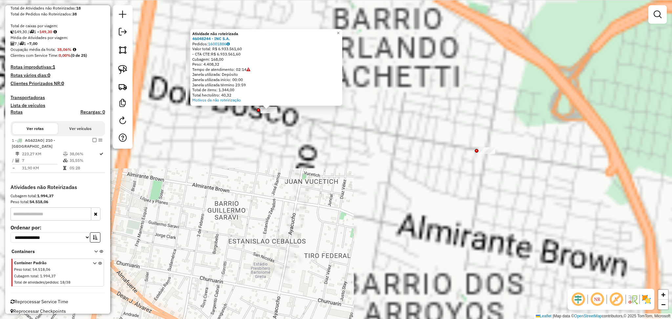
drag, startPoint x: 337, startPoint y: 125, endPoint x: 408, endPoint y: 182, distance: 90.3
click at [410, 182] on div "Atividade não roteirizada 46048244 - INC S.A. Pedidos: 16001886 Valor total: R$…" at bounding box center [336, 159] width 672 height 319
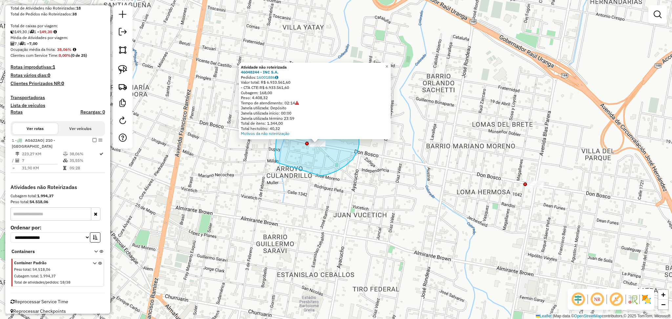
drag, startPoint x: 321, startPoint y: 176, endPoint x: 287, endPoint y: 175, distance: 34.1
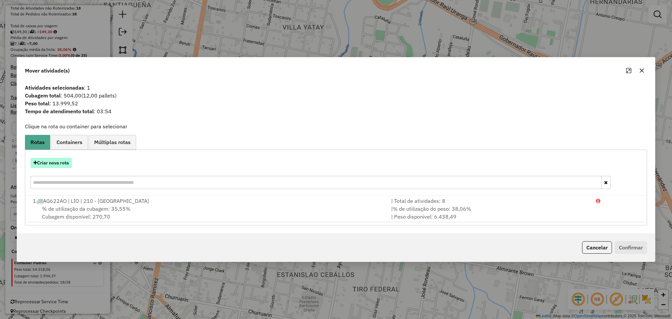
click at [52, 165] on button "Criar nova rota" at bounding box center [51, 163] width 41 height 10
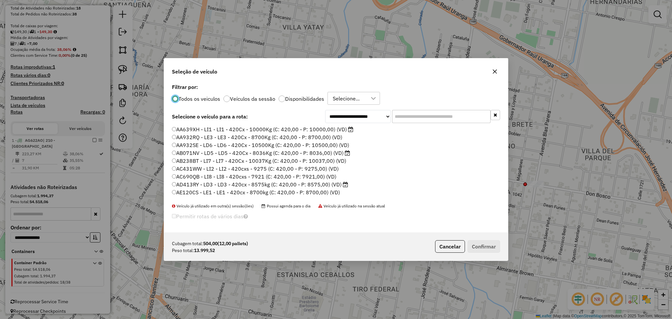
scroll to position [3, 2]
click at [411, 116] on input "text" at bounding box center [441, 116] width 98 height 13
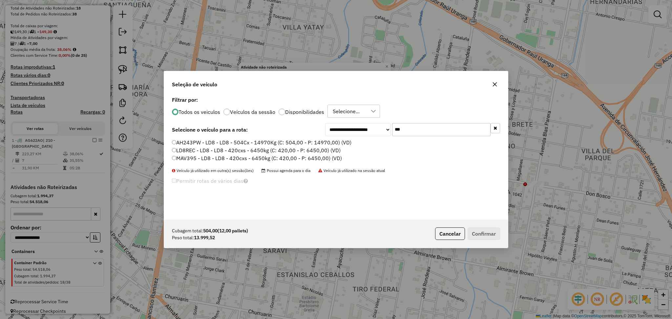
type input "***"
click at [211, 142] on label "AH243PW - LD8 - LD8 - 504Cx - 14970Kg (C: 504,00 - P: 14970,00) (VD)" at bounding box center [261, 142] width 179 height 8
click at [489, 235] on button "Confirmar" at bounding box center [483, 233] width 32 height 12
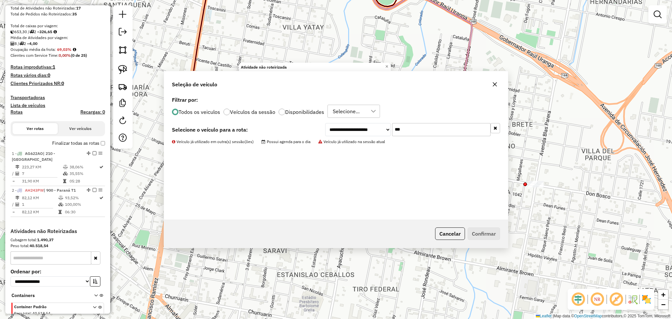
scroll to position [170, 0]
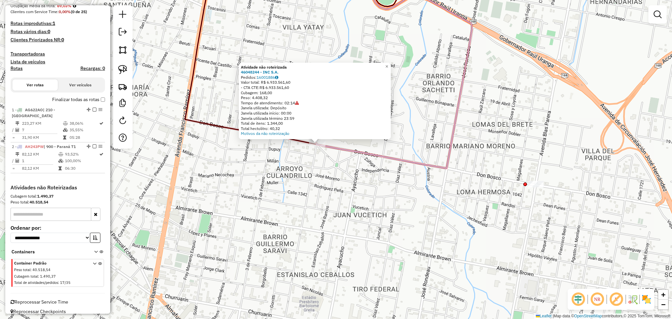
click at [338, 153] on div "Atividade não roteirizada 46048244 - INC S.A. Pedidos: 16001886 Valor total: R$…" at bounding box center [336, 159] width 672 height 319
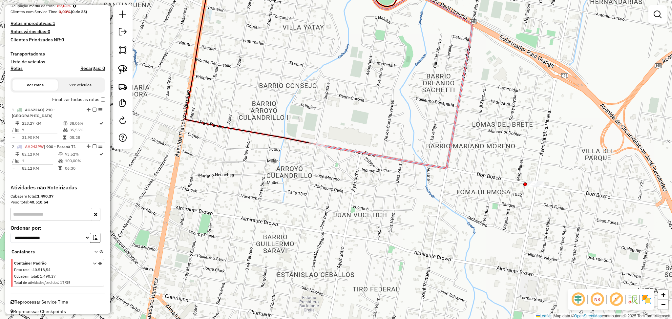
click at [338, 147] on icon at bounding box center [393, 68] width 155 height 200
select select "**********"
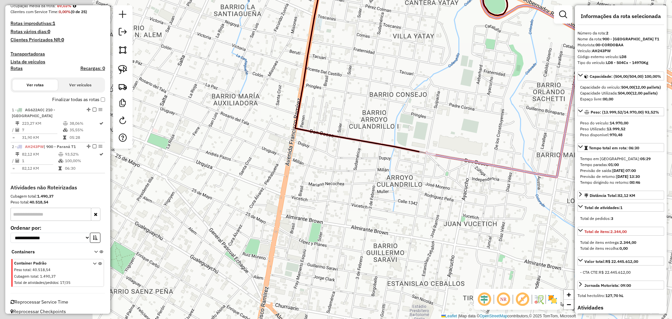
drag, startPoint x: 324, startPoint y: 186, endPoint x: 446, endPoint y: 196, distance: 122.4
click at [446, 196] on div "Janela de atendimento Grade de atendimento Capacidade Transportadoras Veículos …" at bounding box center [336, 159] width 672 height 319
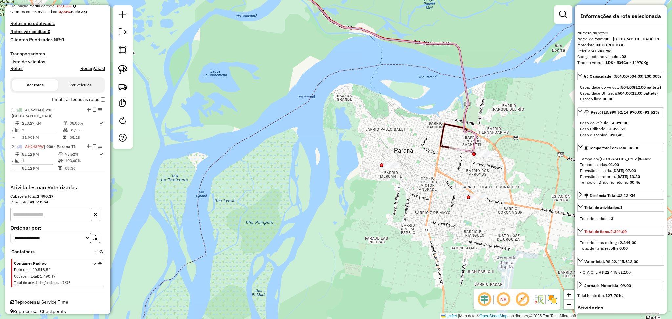
click at [349, 220] on div "Janela de atendimento Grade de atendimento Capacidade Transportadoras Veículos …" at bounding box center [336, 159] width 672 height 319
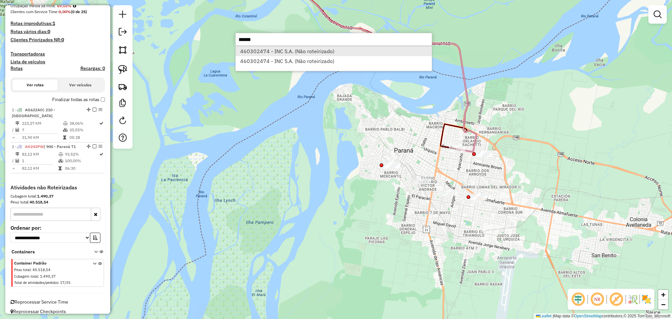
type input "******"
click at [285, 48] on li "460302474 - INC S.A. (Não roteirizado)" at bounding box center [334, 51] width 196 height 10
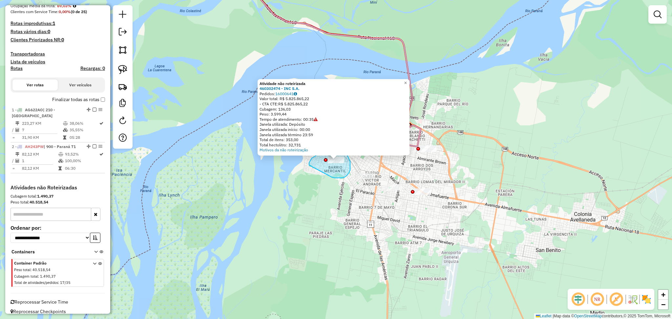
drag, startPoint x: 329, startPoint y: 176, endPoint x: 309, endPoint y: 165, distance: 23.0
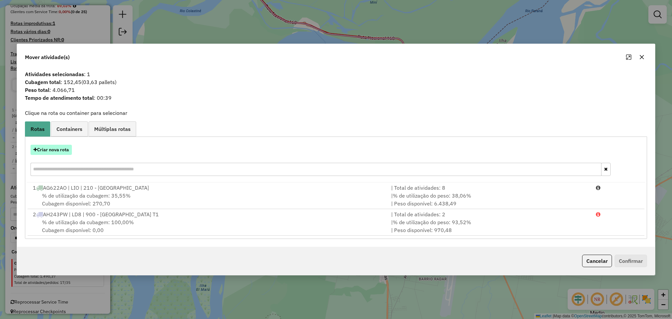
click at [59, 151] on button "Criar nova rota" at bounding box center [51, 150] width 41 height 10
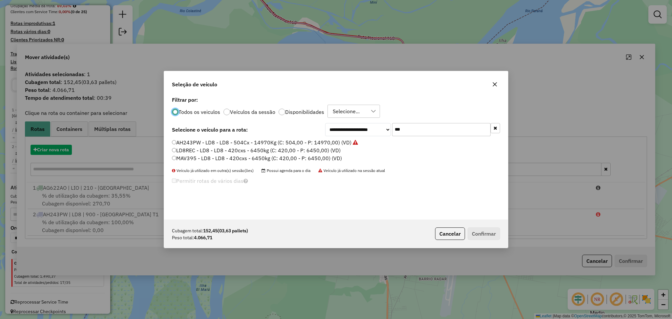
scroll to position [3, 2]
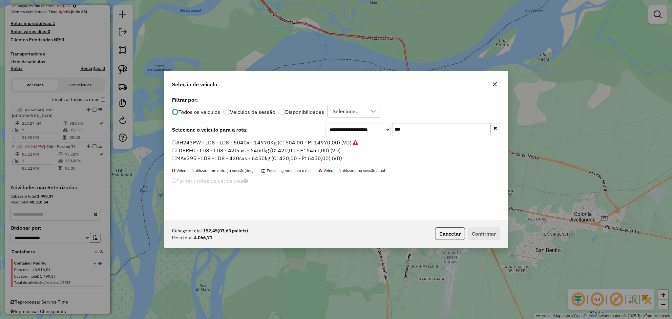
click at [300, 112] on label "Disponibilidades" at bounding box center [304, 111] width 39 height 5
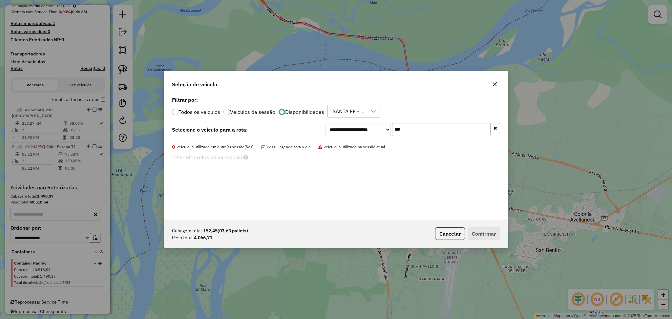
drag, startPoint x: 421, startPoint y: 125, endPoint x: 369, endPoint y: 124, distance: 51.2
click at [369, 124] on div "**********" at bounding box center [412, 129] width 175 height 13
type input "*"
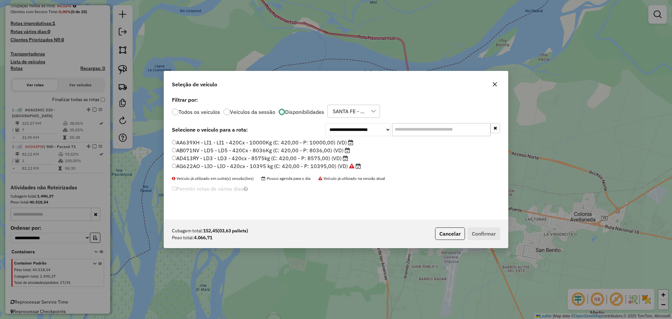
click at [244, 139] on label "AA639XH - LI1 - LI1 - 420Cx - 10000Kg (C: 420,00 - P: 10000,00) (VD)" at bounding box center [262, 142] width 181 height 8
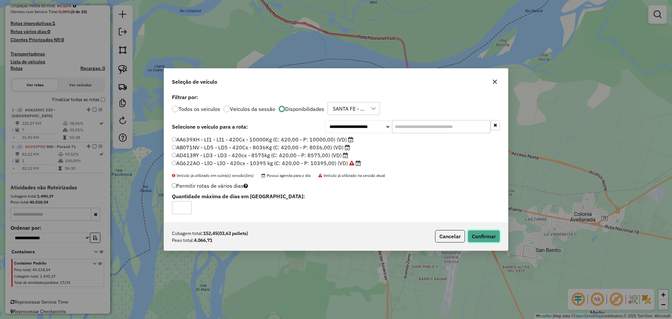
click at [485, 239] on button "Confirmar" at bounding box center [483, 236] width 32 height 12
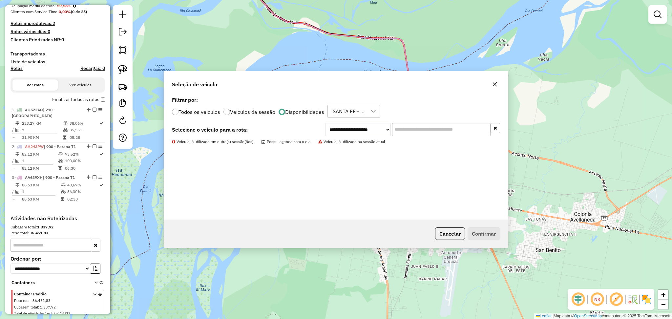
scroll to position [201, 0]
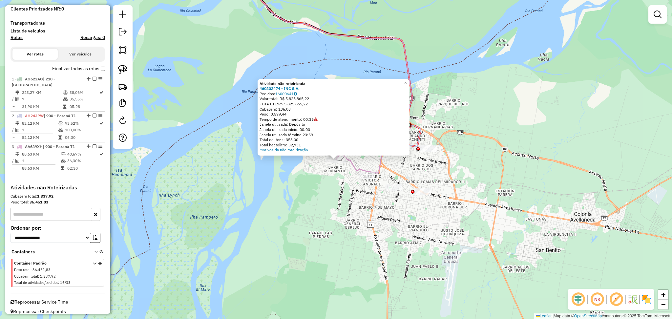
click at [325, 202] on div "Atividade não roteirizada 460302474 - INC S.A. Pedidos: 16000641 Valor total: R…" at bounding box center [336, 159] width 672 height 319
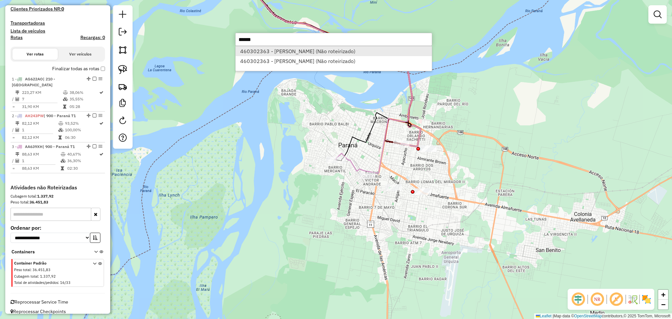
type input "******"
click at [303, 51] on li "460302363 - [PERSON_NAME] (Não roteirizado)" at bounding box center [334, 51] width 196 height 10
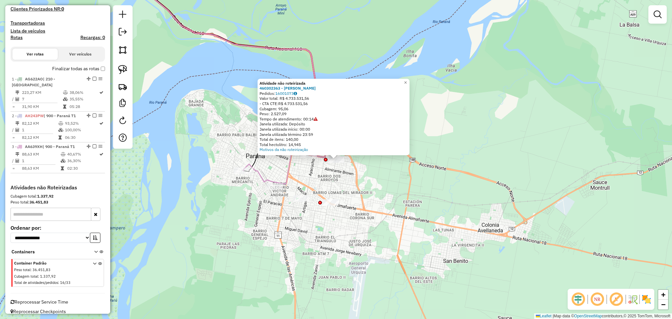
click at [257, 172] on icon at bounding box center [210, 76] width 217 height 216
select select "**********"
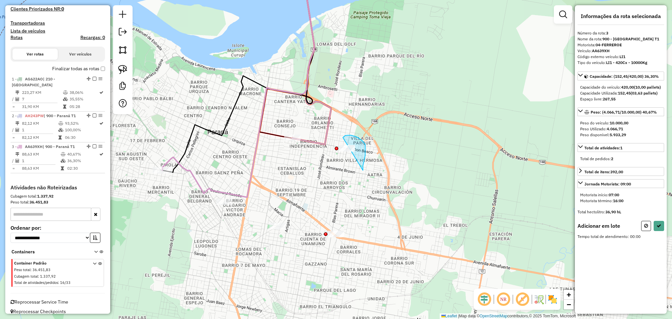
drag, startPoint x: 363, startPoint y: 170, endPoint x: 322, endPoint y: 163, distance: 41.3
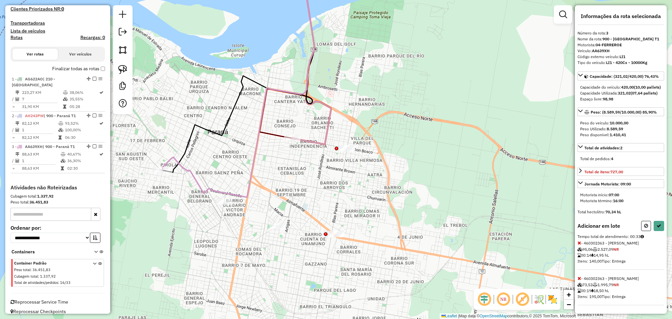
scroll to position [11, 0]
click at [656, 225] on icon at bounding box center [658, 225] width 5 height 5
select select "**********"
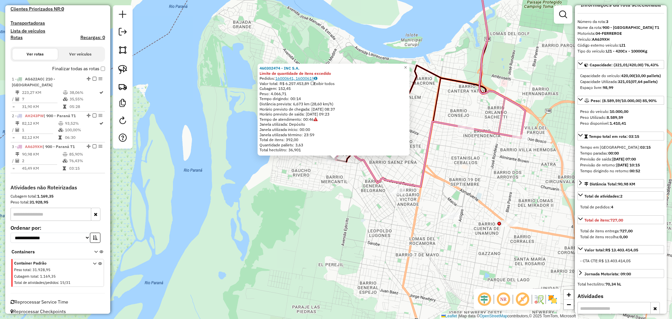
click at [305, 77] on link "16000641, 16000619" at bounding box center [296, 78] width 42 height 5
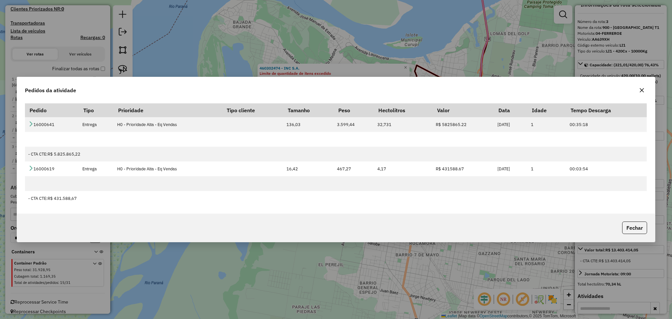
click at [644, 87] on button "button" at bounding box center [641, 90] width 10 height 10
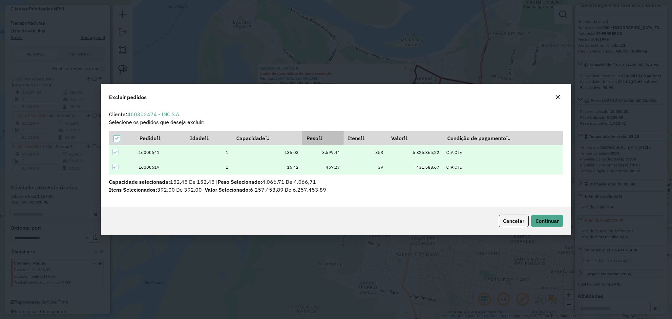
scroll to position [0, 0]
click at [116, 137] on icon at bounding box center [116, 138] width 5 height 5
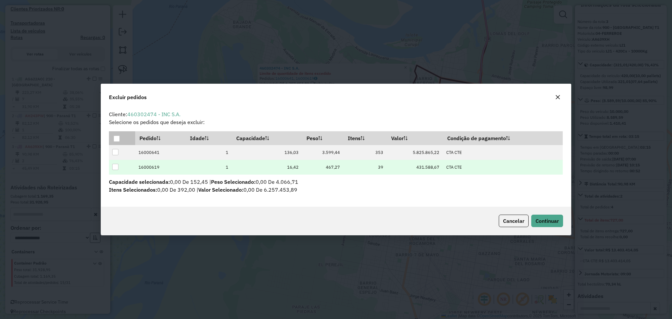
click at [118, 166] on div at bounding box center [115, 167] width 6 height 6
click at [542, 220] on span "Continuar" at bounding box center [546, 220] width 23 height 7
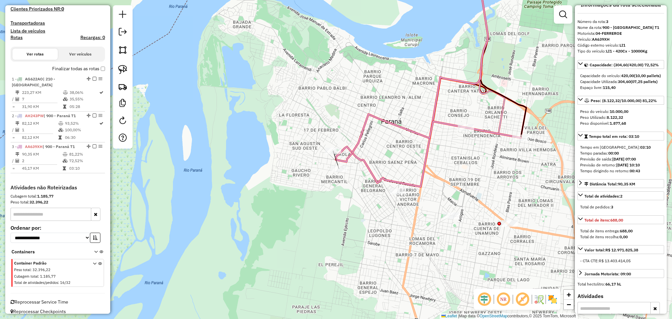
click at [352, 159] on icon at bounding box center [428, 138] width 185 height 48
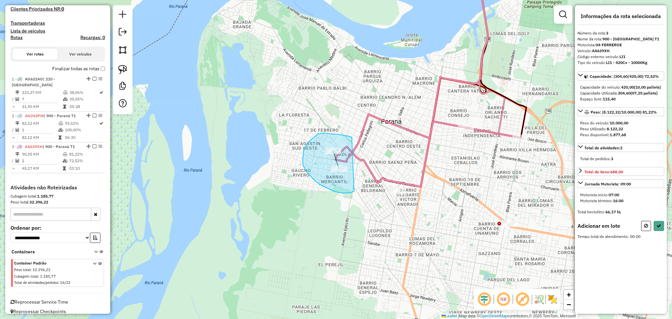
drag, startPoint x: 333, startPoint y: 134, endPoint x: 358, endPoint y: 189, distance: 60.3
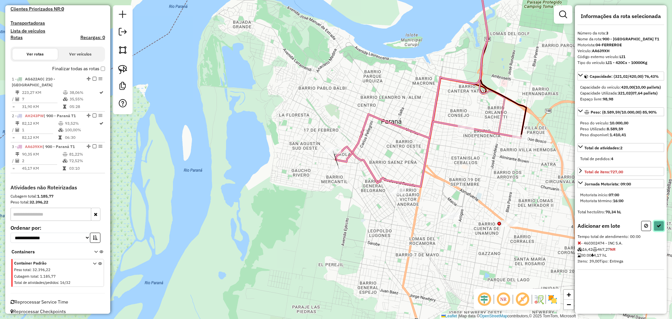
click at [656, 230] on button at bounding box center [658, 226] width 10 height 10
select select "**********"
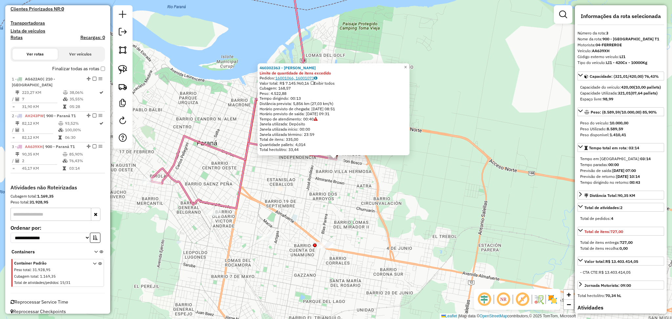
click at [305, 79] on link "16001066, 16001073" at bounding box center [296, 77] width 42 height 5
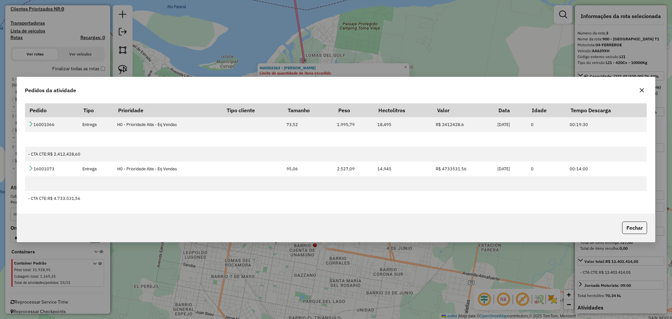
click at [643, 91] on icon "button" at bounding box center [641, 90] width 5 height 5
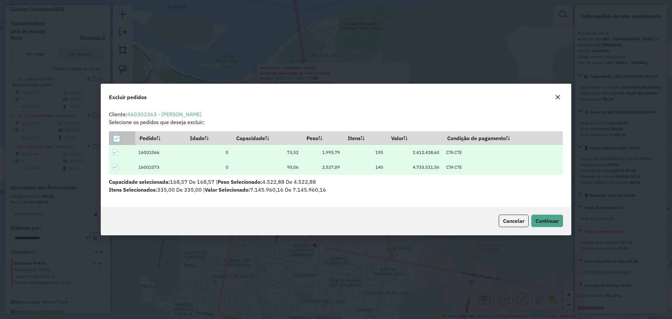
click at [114, 137] on icon at bounding box center [116, 138] width 5 height 5
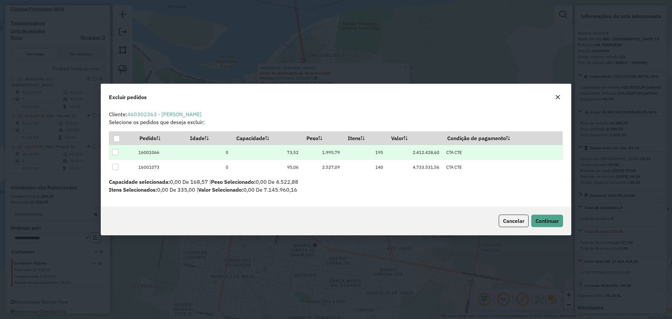
click at [116, 154] on div at bounding box center [115, 152] width 6 height 6
click at [547, 216] on button "Continuar" at bounding box center [547, 221] width 32 height 12
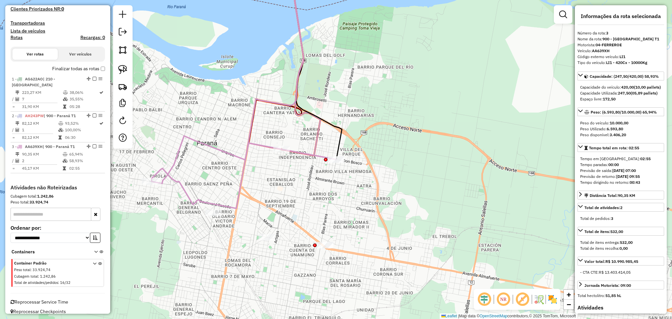
click at [316, 154] on icon at bounding box center [244, 160] width 185 height 48
click at [306, 154] on icon at bounding box center [244, 160] width 185 height 48
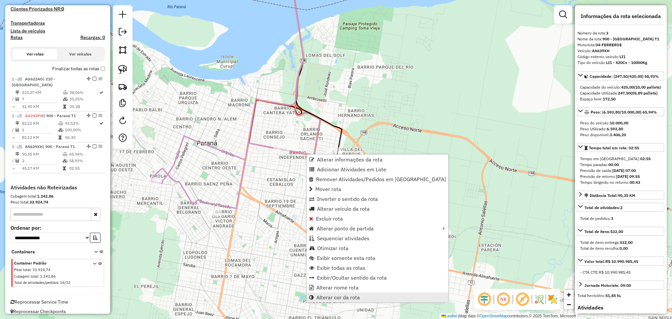
click at [339, 298] on span "Alterar cor da rota" at bounding box center [338, 297] width 44 height 5
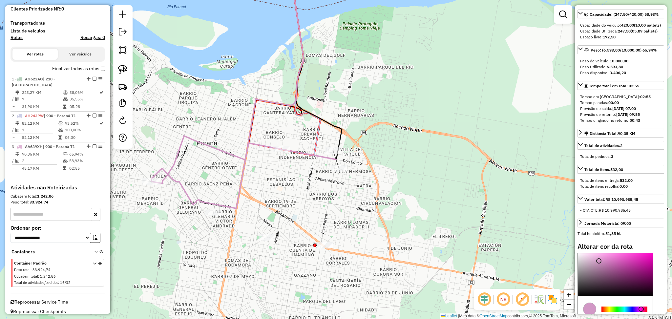
scroll to position [137, 0]
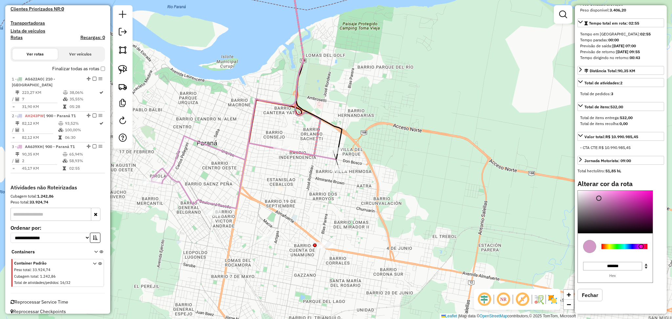
click at [625, 245] on div at bounding box center [624, 246] width 46 height 5
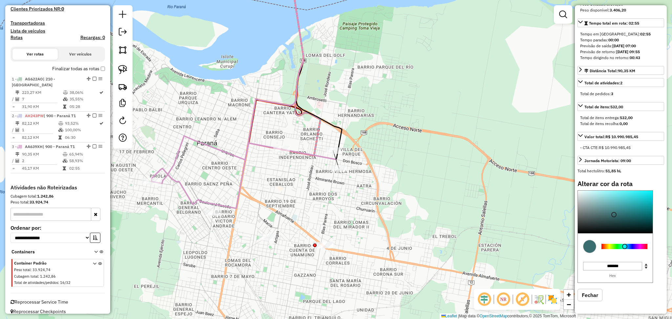
type input "*******"
drag, startPoint x: 613, startPoint y: 215, endPoint x: 632, endPoint y: 179, distance: 40.5
click at [632, 179] on div "Informações da rota selecionada Número da rota: 3 Nome da rota: 900 - Paraná T1…" at bounding box center [621, 159] width 92 height 308
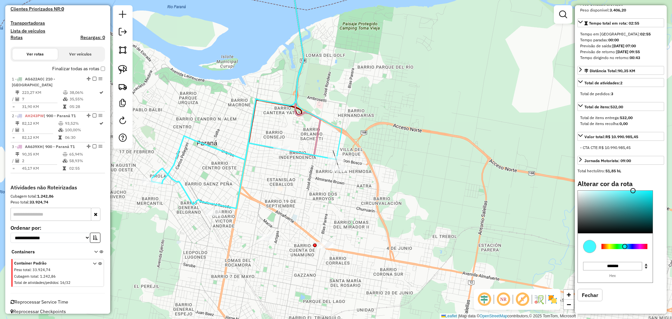
drag, startPoint x: 316, startPoint y: 204, endPoint x: 310, endPoint y: 198, distance: 8.1
click at [313, 200] on div "Janela de atendimento Grade de atendimento Capacidade Transportadoras Veículos …" at bounding box center [336, 159] width 672 height 319
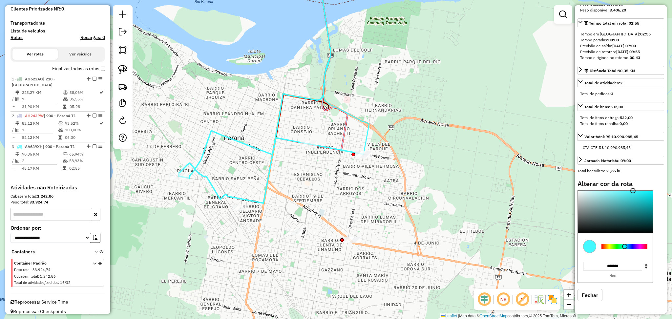
click at [258, 152] on icon at bounding box center [271, 155] width 185 height 48
select select "**********"
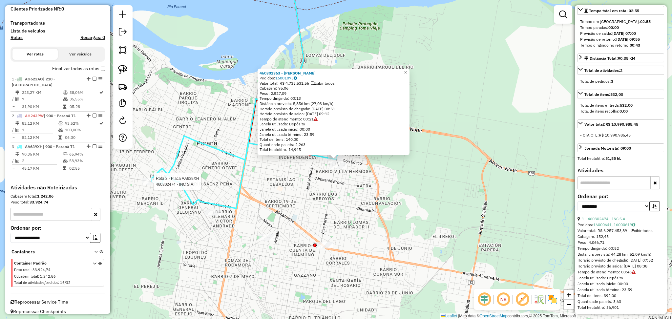
click at [145, 185] on div at bounding box center [152, 181] width 20 height 7
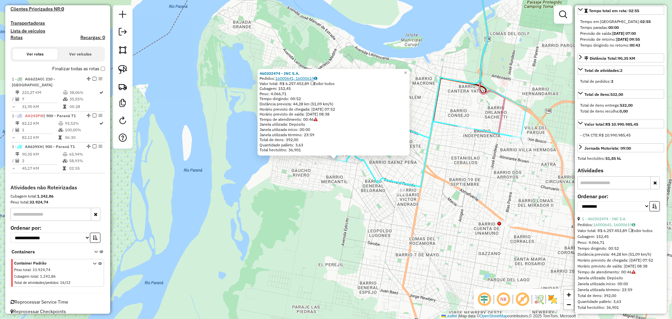
click at [299, 78] on link "16000641, 16000619" at bounding box center [296, 78] width 42 height 5
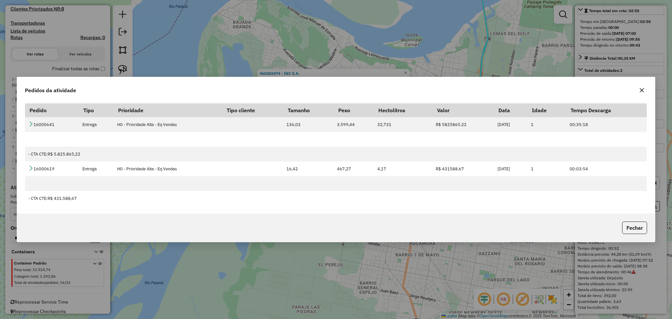
click at [641, 90] on icon "button" at bounding box center [642, 90] width 4 height 4
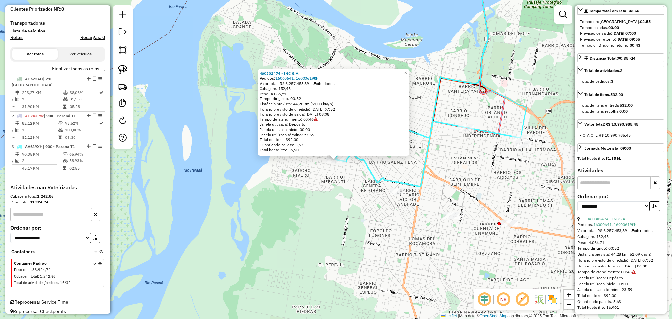
click at [408, 172] on div "460302474 - INC S.A. Pedidos: 16000641, 16000619 Valor total: R$ 6.257.453,89 E…" at bounding box center [336, 159] width 672 height 319
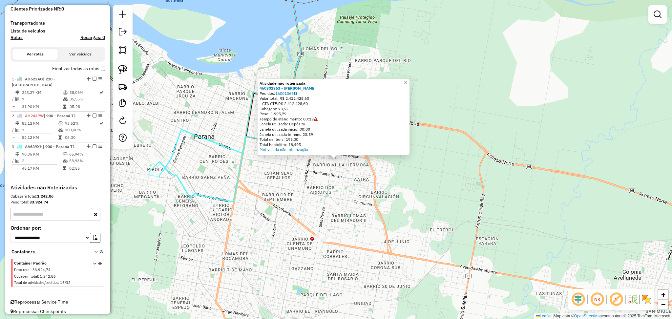
drag, startPoint x: 318, startPoint y: 89, endPoint x: 260, endPoint y: 86, distance: 58.4
click at [260, 86] on div "Atividade não roteirizada 460302363 - DORINKA SRL Pedidos: 16001066 Valor total…" at bounding box center [333, 117] width 152 height 76
copy strong "460302363 - [PERSON_NAME]"
click at [404, 83] on div "Atividade não roteirizada" at bounding box center [333, 83] width 148 height 5
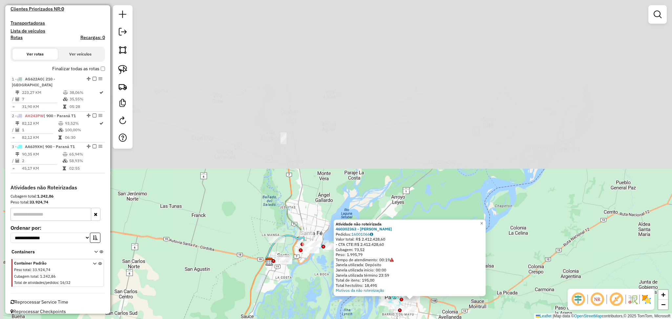
drag, startPoint x: 298, startPoint y: 60, endPoint x: 311, endPoint y: 288, distance: 228.0
click at [311, 288] on div "Atividade não roteirizada 460302363 - DORINKA SRL Pedidos: 16001066 Valor total…" at bounding box center [336, 159] width 672 height 319
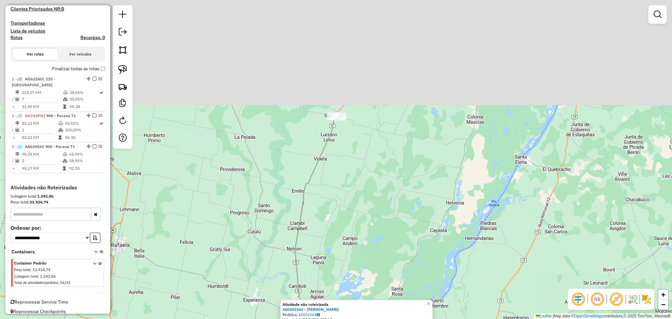
drag, startPoint x: 345, startPoint y: 85, endPoint x: 343, endPoint y: 247, distance: 161.4
click at [343, 247] on div "Atividade não roteirizada 460302363 - DORINKA SRL Pedidos: 16001066 Valor total…" at bounding box center [336, 159] width 672 height 319
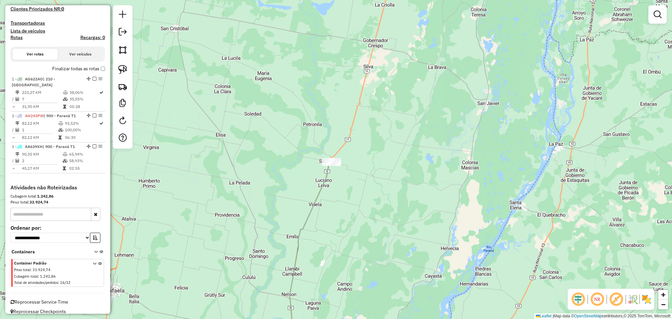
click at [313, 190] on div "Atividade não roteirizada 460302363 - DORINKA SRL Pedidos: 16001066 Valor total…" at bounding box center [336, 159] width 672 height 319
click at [318, 192] on icon at bounding box center [310, 256] width 42 height 189
select select "**********"
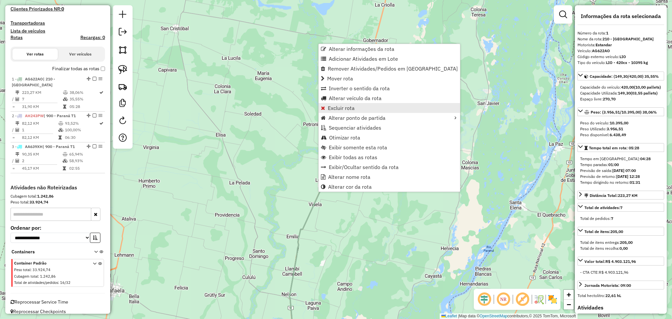
click at [338, 109] on span "Excluir rota" at bounding box center [341, 107] width 27 height 5
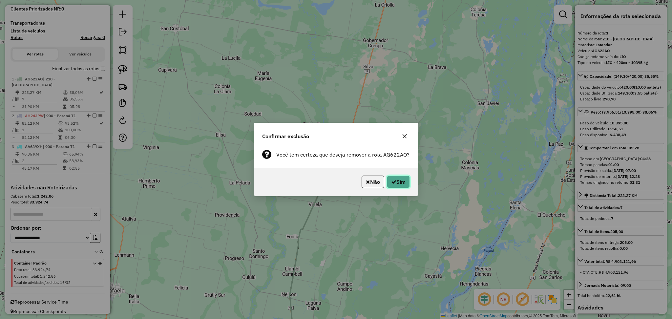
click at [399, 178] on button "Sim" at bounding box center [398, 181] width 23 height 12
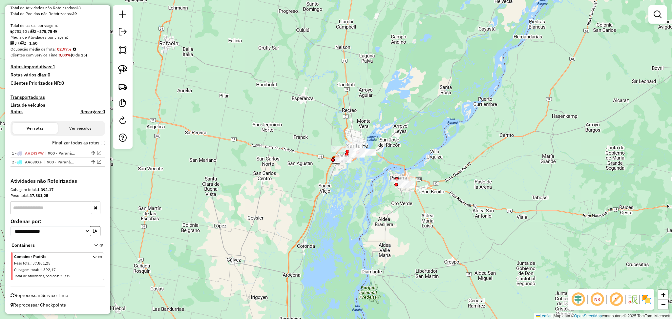
scroll to position [126, 0]
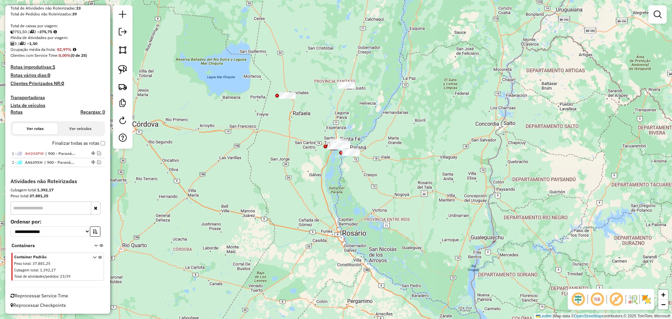
drag, startPoint x: 335, startPoint y: 113, endPoint x: 330, endPoint y: 170, distance: 57.3
click at [330, 170] on div "Janela de atendimento Grade de atendimento Capacidade Transportadoras Veículos …" at bounding box center [336, 159] width 672 height 319
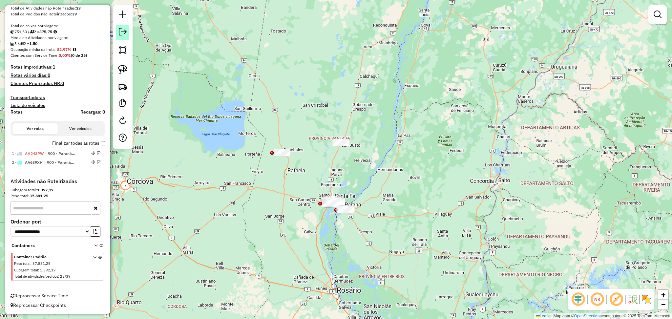
click at [118, 36] on link at bounding box center [122, 32] width 13 height 15
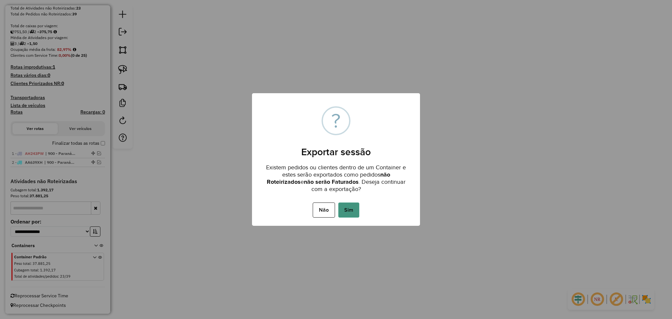
click at [346, 213] on button "Sim" at bounding box center [348, 209] width 21 height 15
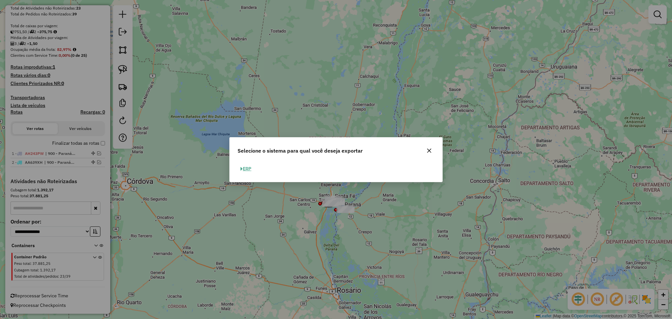
click at [247, 169] on button "ERP" at bounding box center [245, 169] width 17 height 10
select select "*********"
select select "**"
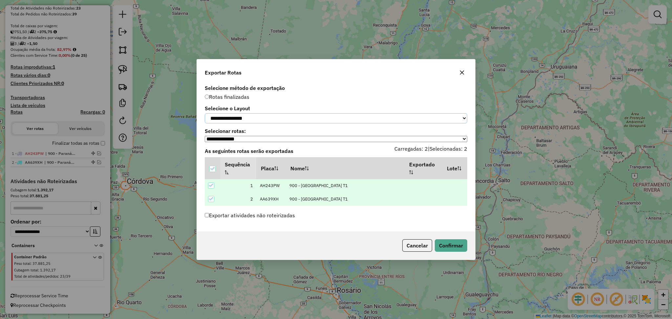
click at [256, 121] on select "**********" at bounding box center [336, 118] width 262 height 10
select select "*********"
click at [205, 113] on select "**********" at bounding box center [336, 118] width 262 height 10
click at [441, 246] on button "Confirmar" at bounding box center [451, 245] width 32 height 12
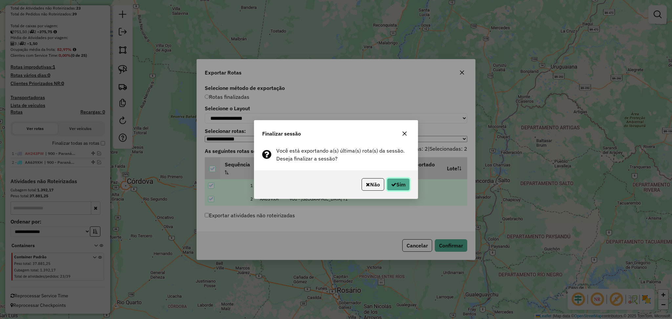
click at [393, 182] on icon "button" at bounding box center [393, 184] width 5 height 5
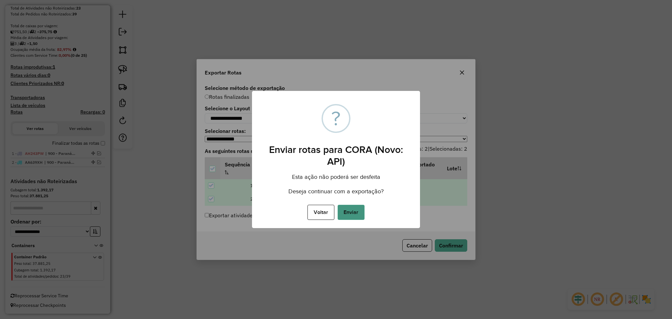
click at [362, 206] on button "Enviar" at bounding box center [351, 212] width 27 height 15
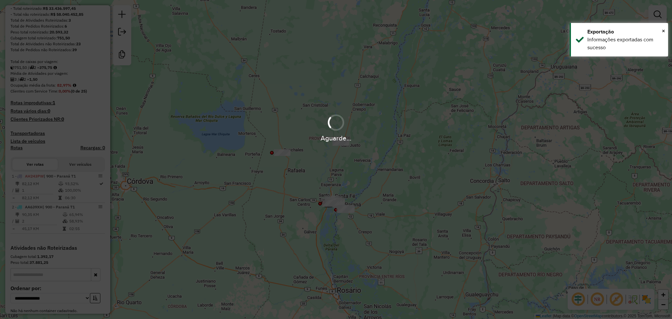
scroll to position [142, 0]
